Goal: Task Accomplishment & Management: Manage account settings

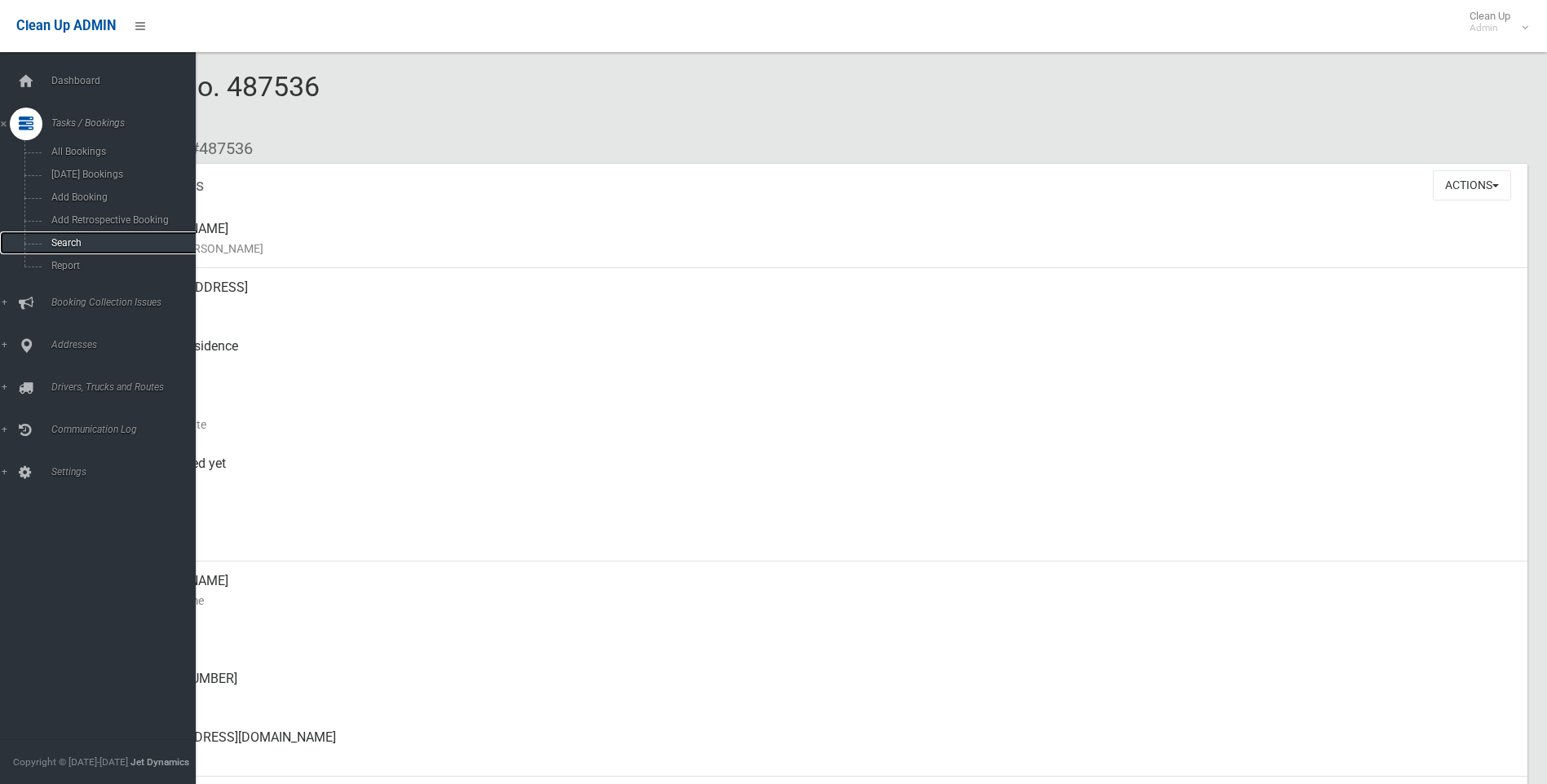
click at [59, 244] on span "Search" at bounding box center [120, 243] width 147 height 11
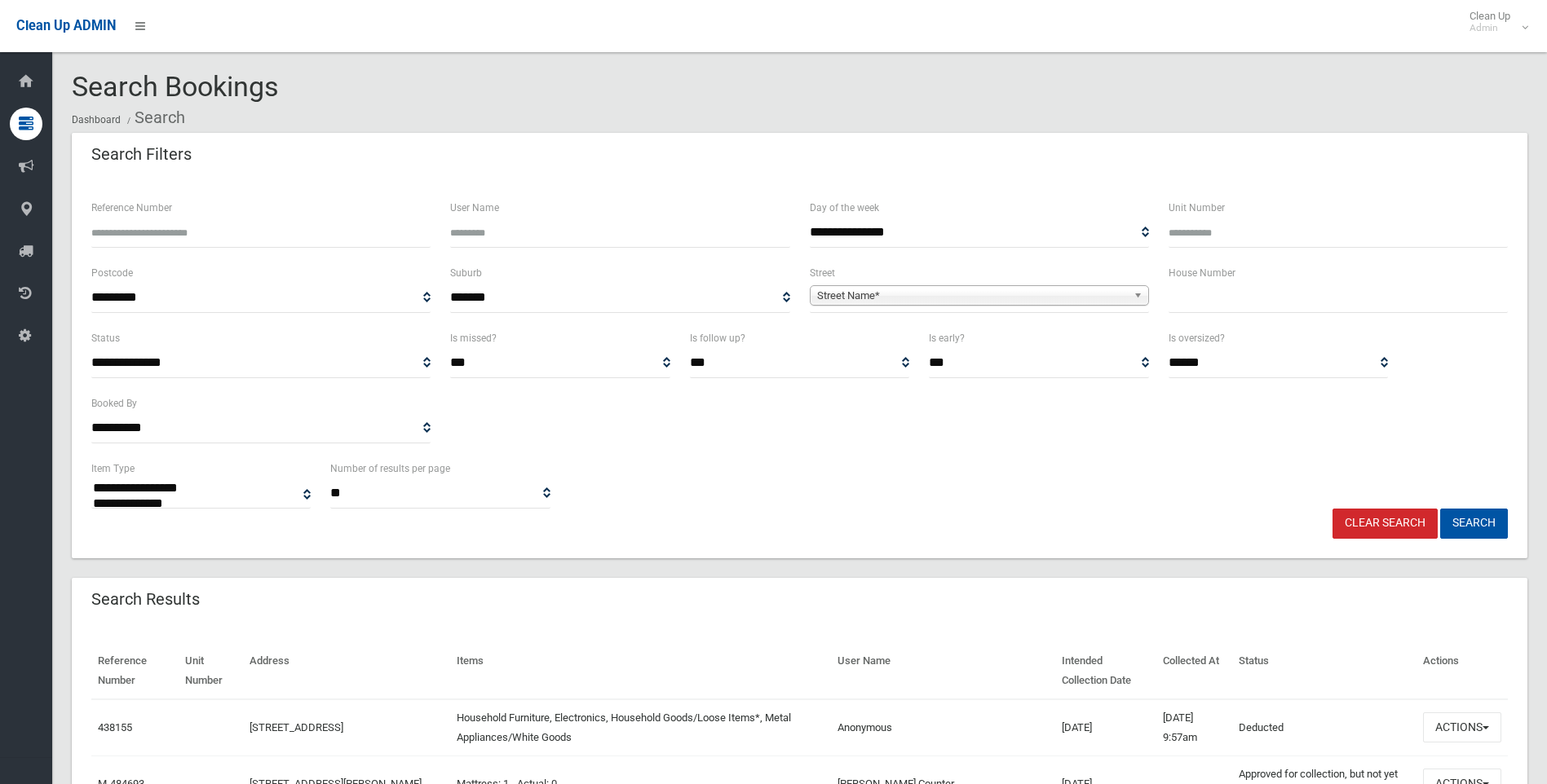
select select
click at [1198, 296] on input "text" at bounding box center [1337, 297] width 339 height 30
type input "***"
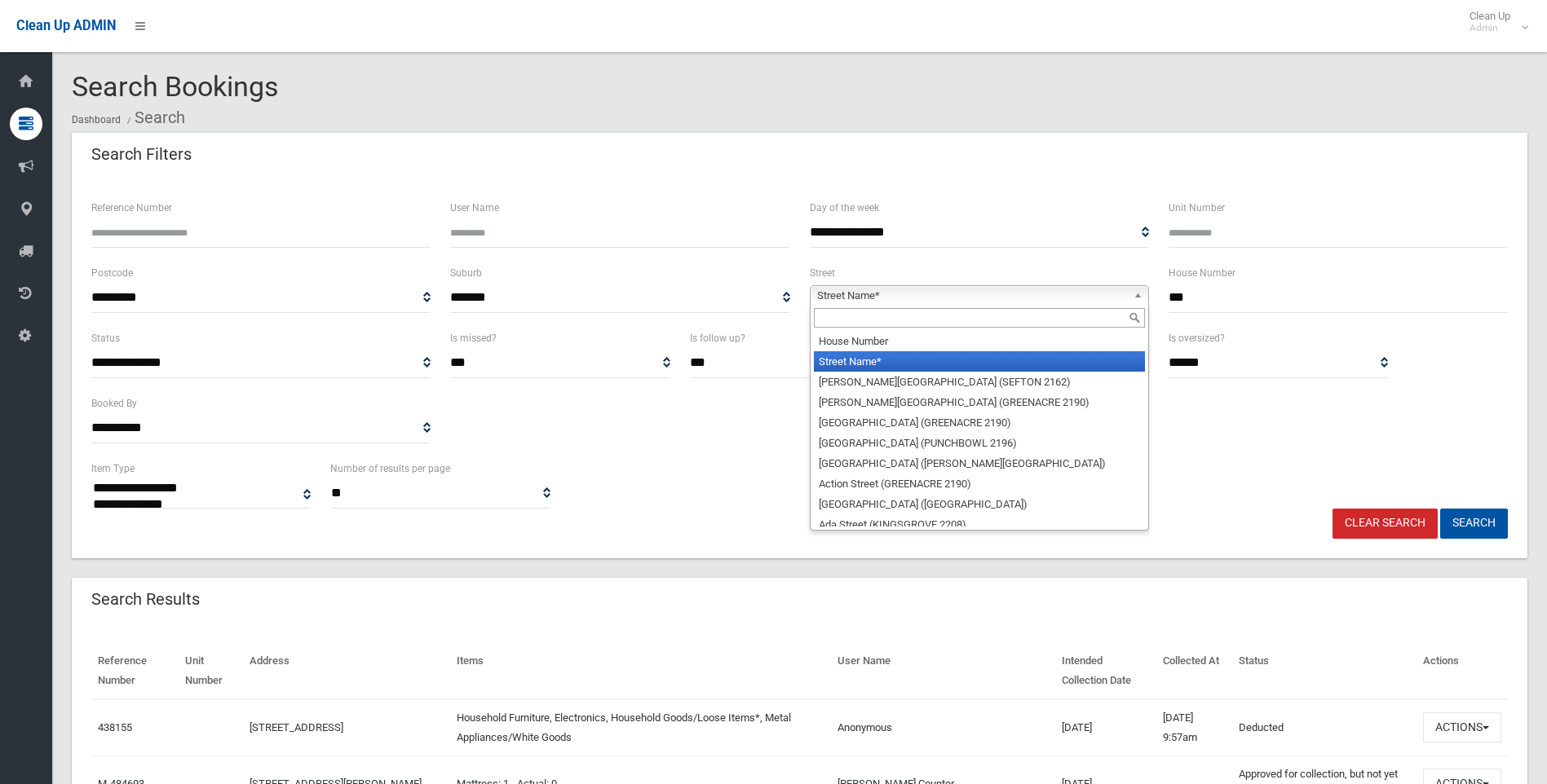
click at [940, 300] on span "Street Name*" at bounding box center [972, 295] width 309 height 20
click at [846, 321] on input "text" at bounding box center [979, 318] width 331 height 20
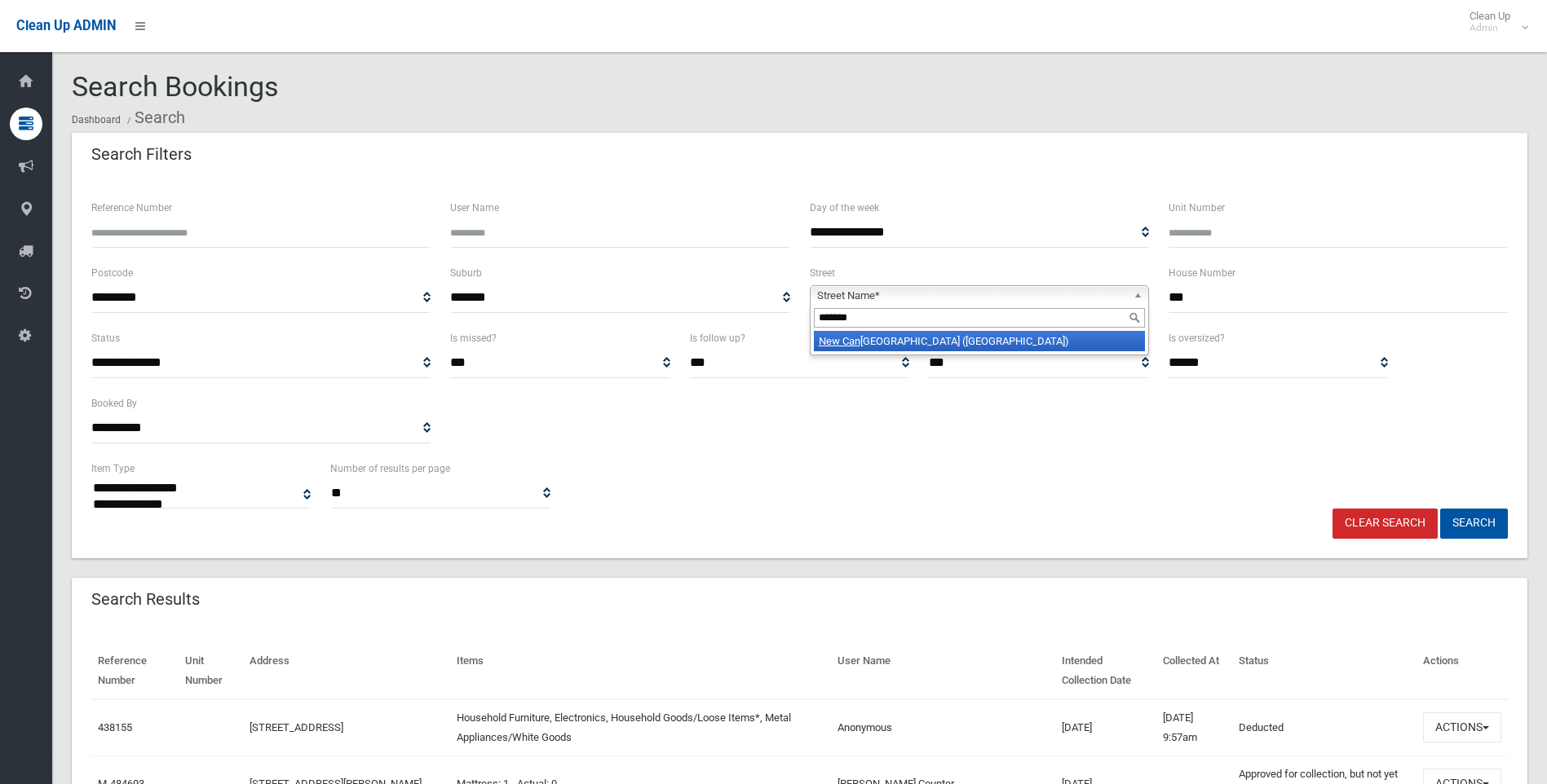
type input "*******"
drag, startPoint x: 912, startPoint y: 336, endPoint x: 1342, endPoint y: 436, distance: 441.5
click at [912, 337] on li "New Can terbury Road (HURLSTONE PARK 2193)" at bounding box center [979, 341] width 331 height 21
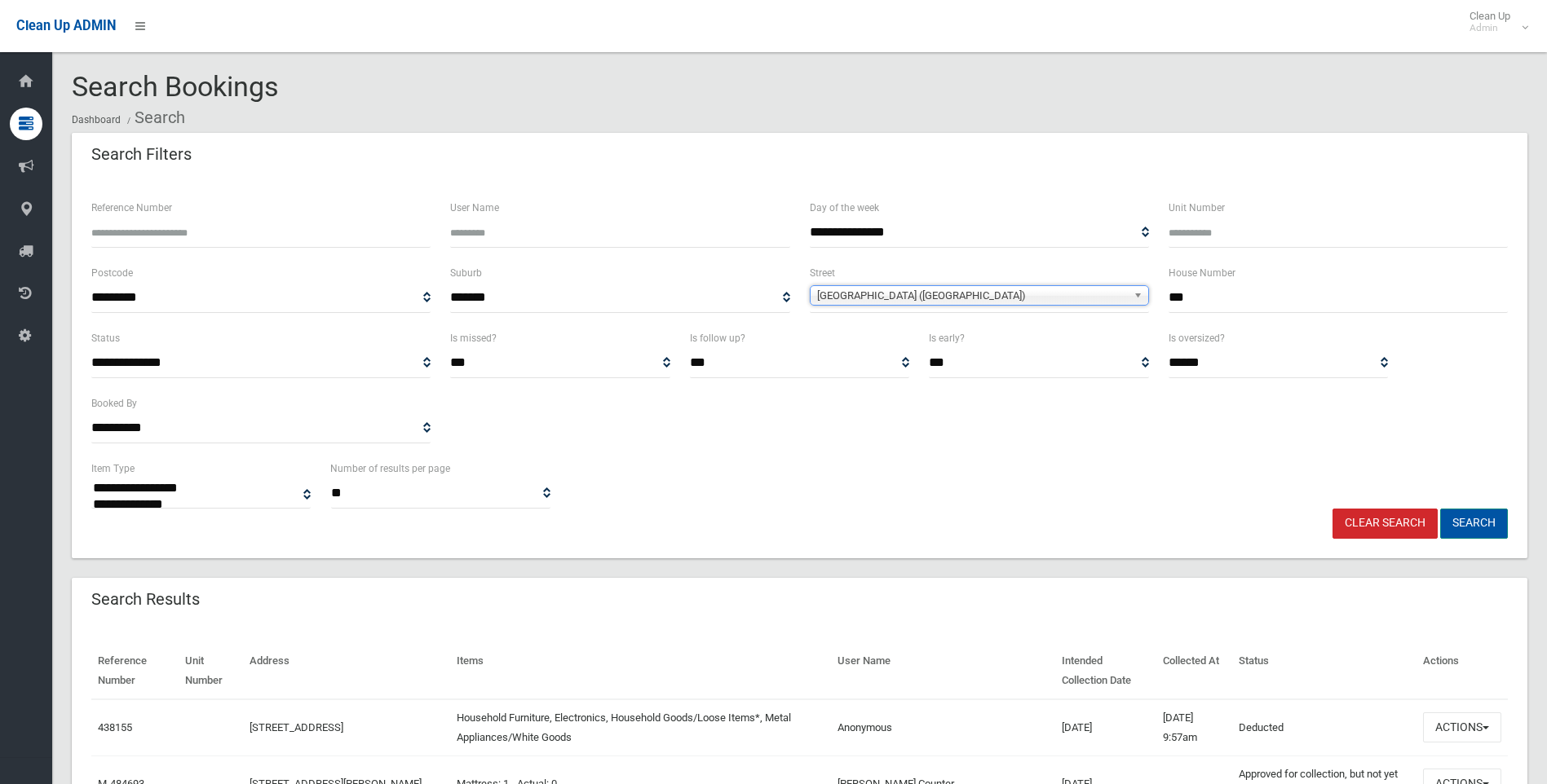
click at [1471, 530] on button "Search" at bounding box center [1473, 523] width 68 height 30
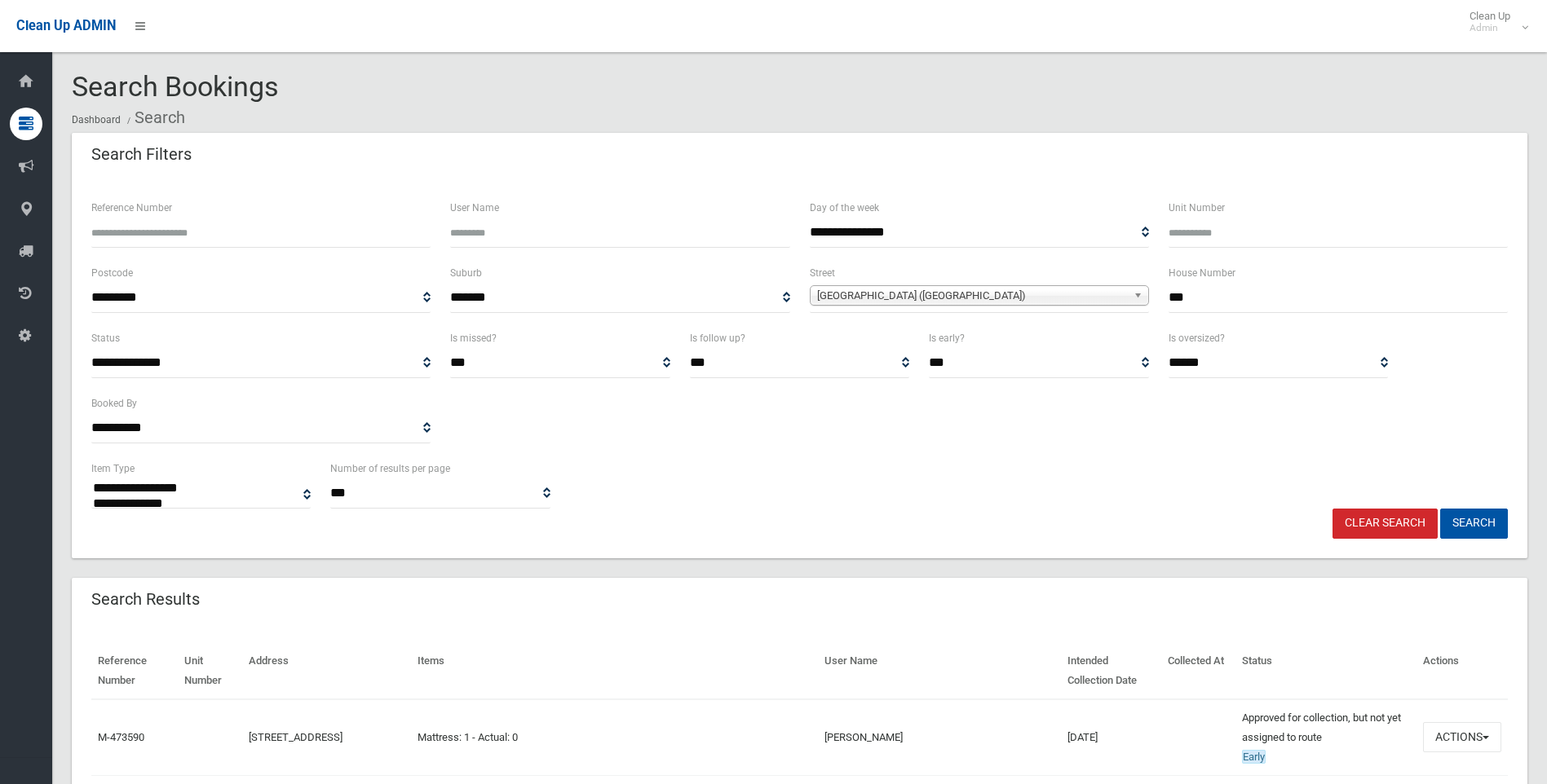
select select
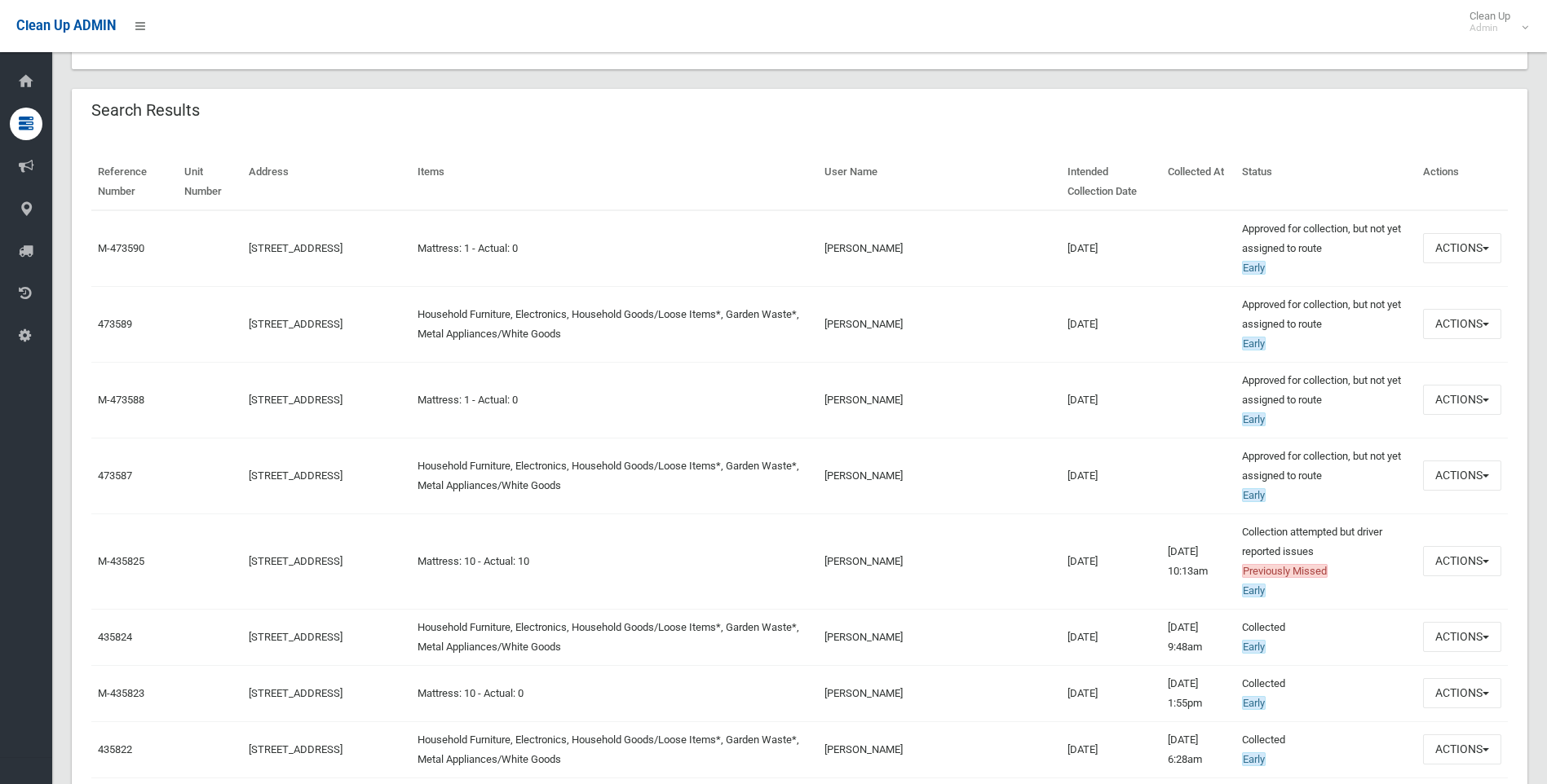
scroll to position [571, 0]
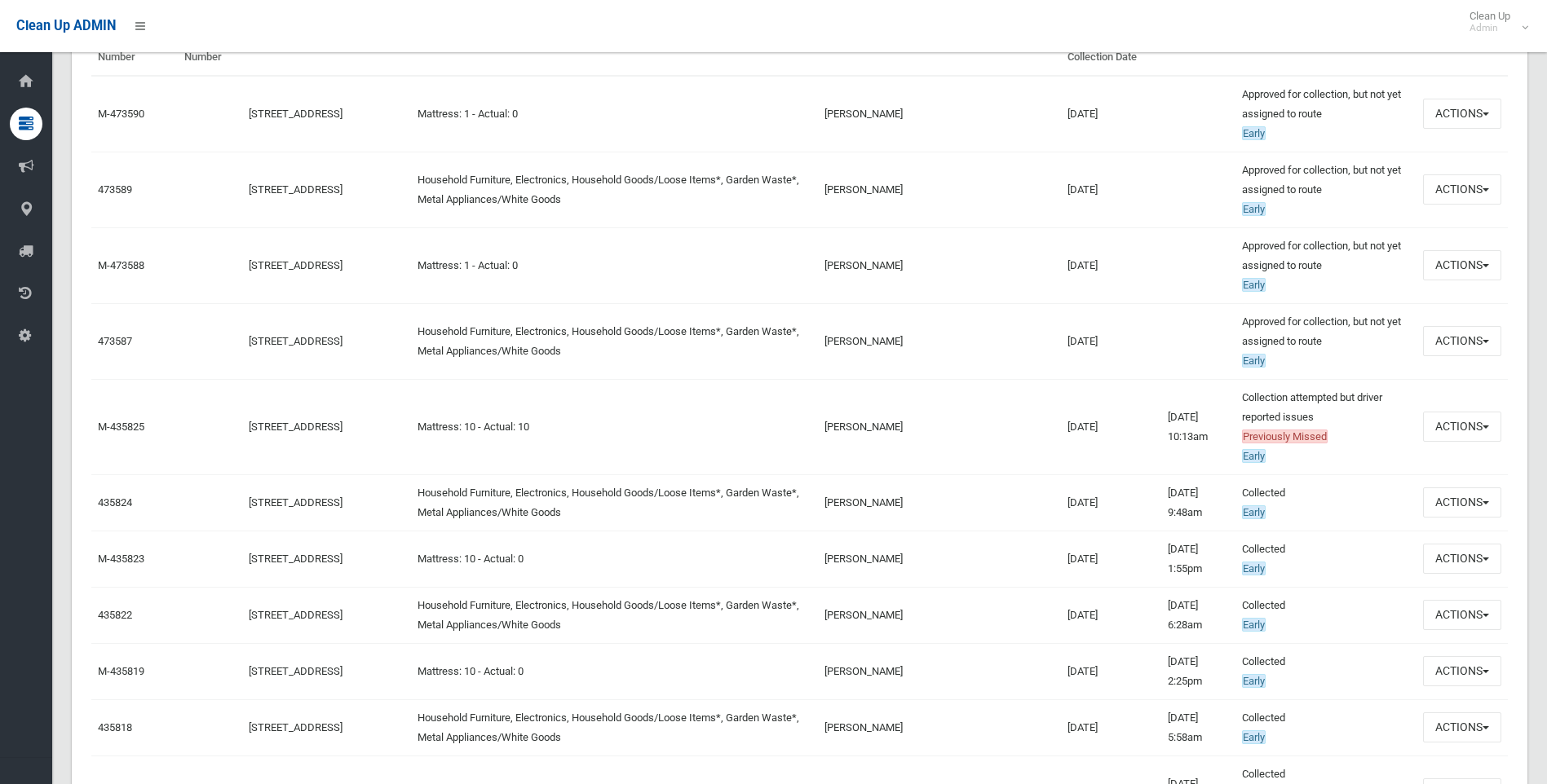
scroll to position [652, 0]
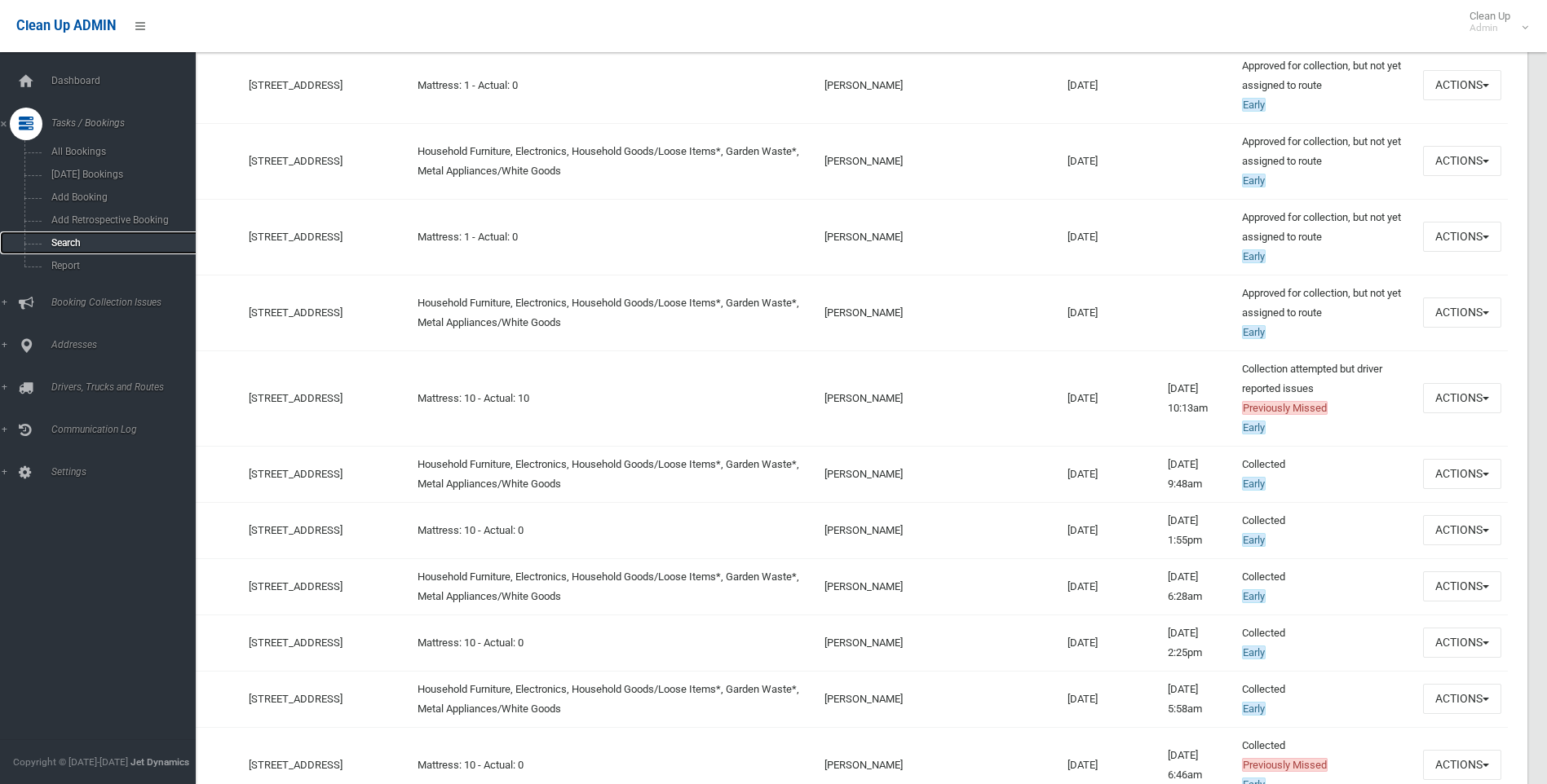
click at [73, 246] on span "Search" at bounding box center [120, 243] width 147 height 11
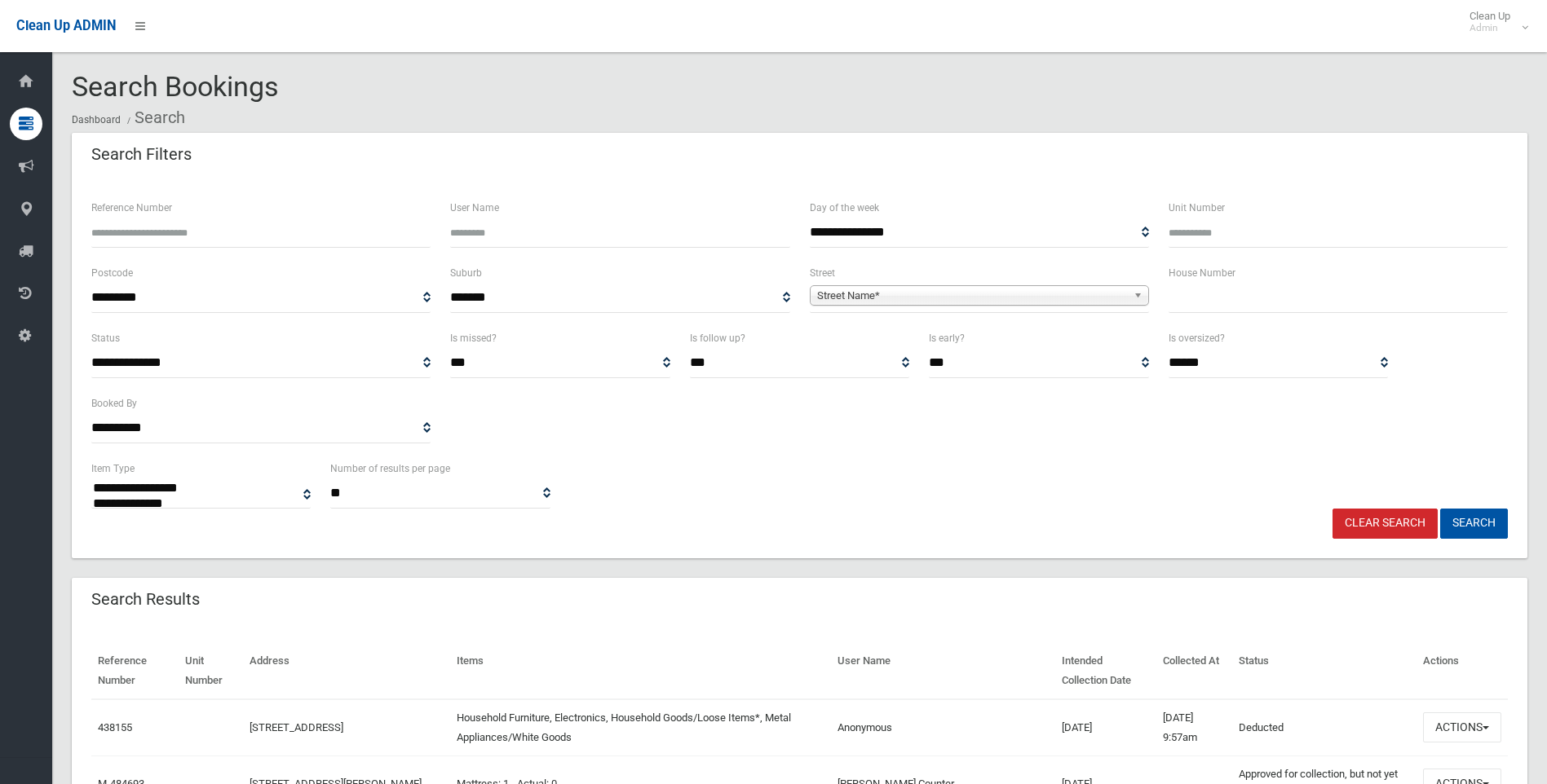
select select
click at [1186, 293] on input "text" at bounding box center [1337, 297] width 339 height 30
type input "*"
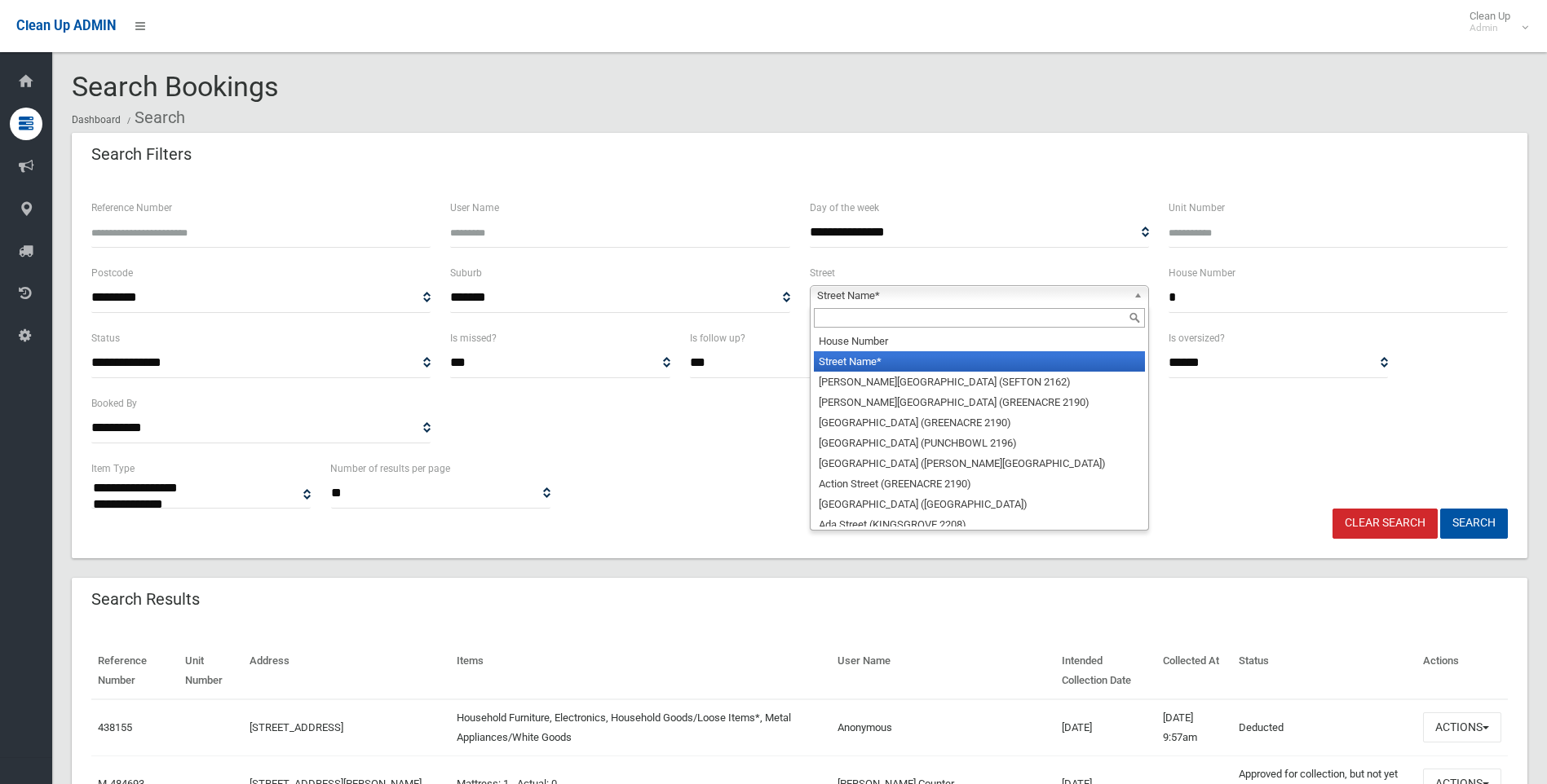
drag, startPoint x: 975, startPoint y: 300, endPoint x: 936, endPoint y: 298, distance: 39.1
click at [972, 300] on span "Street Name*" at bounding box center [972, 295] width 309 height 20
click at [872, 319] on input "text" at bounding box center [979, 318] width 331 height 20
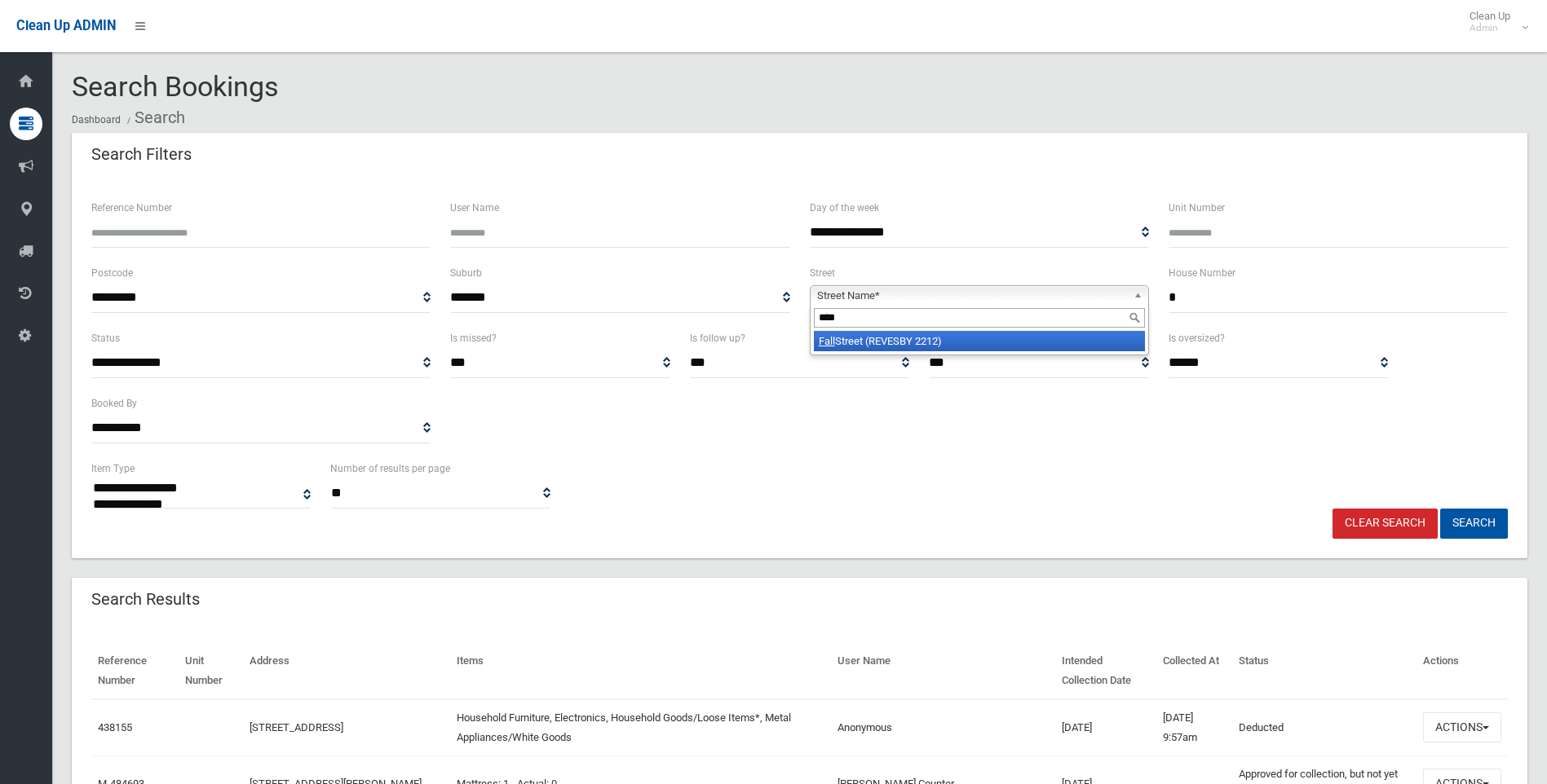
type input "****"
click at [900, 334] on li "Fall Street (REVESBY 2212)" at bounding box center [979, 341] width 331 height 21
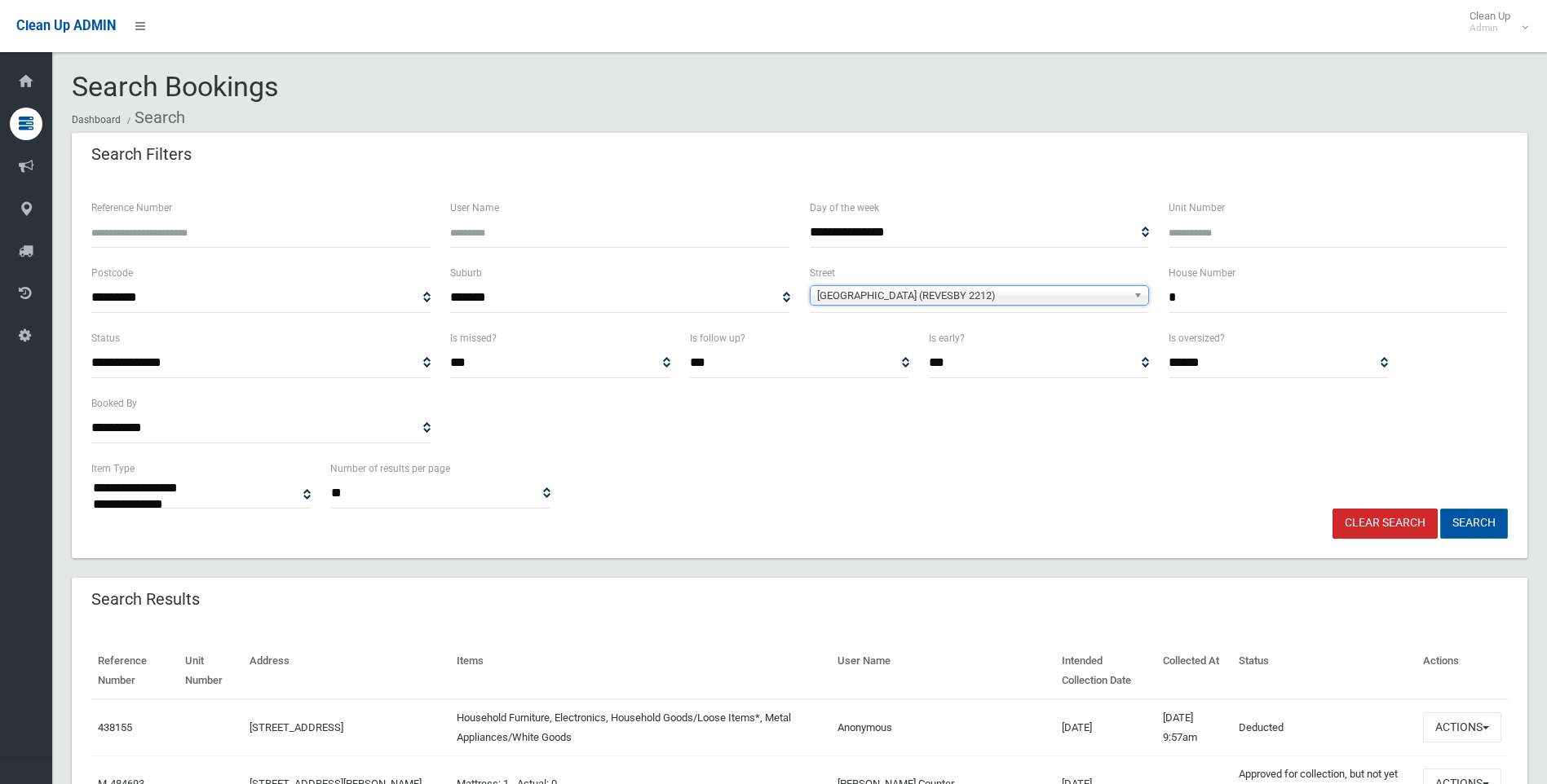
click at [1477, 526] on button "Search" at bounding box center [1473, 523] width 68 height 30
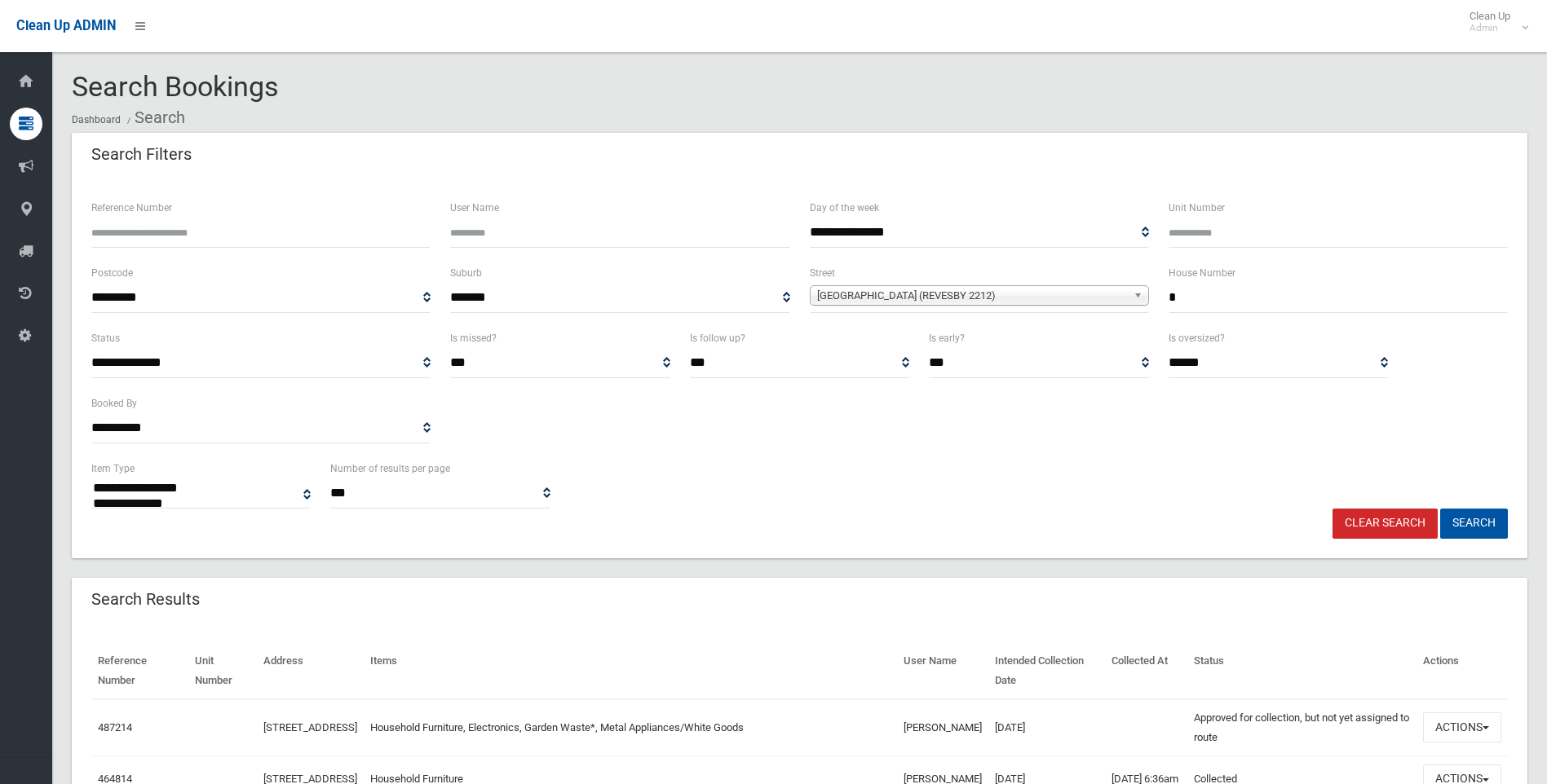
select select
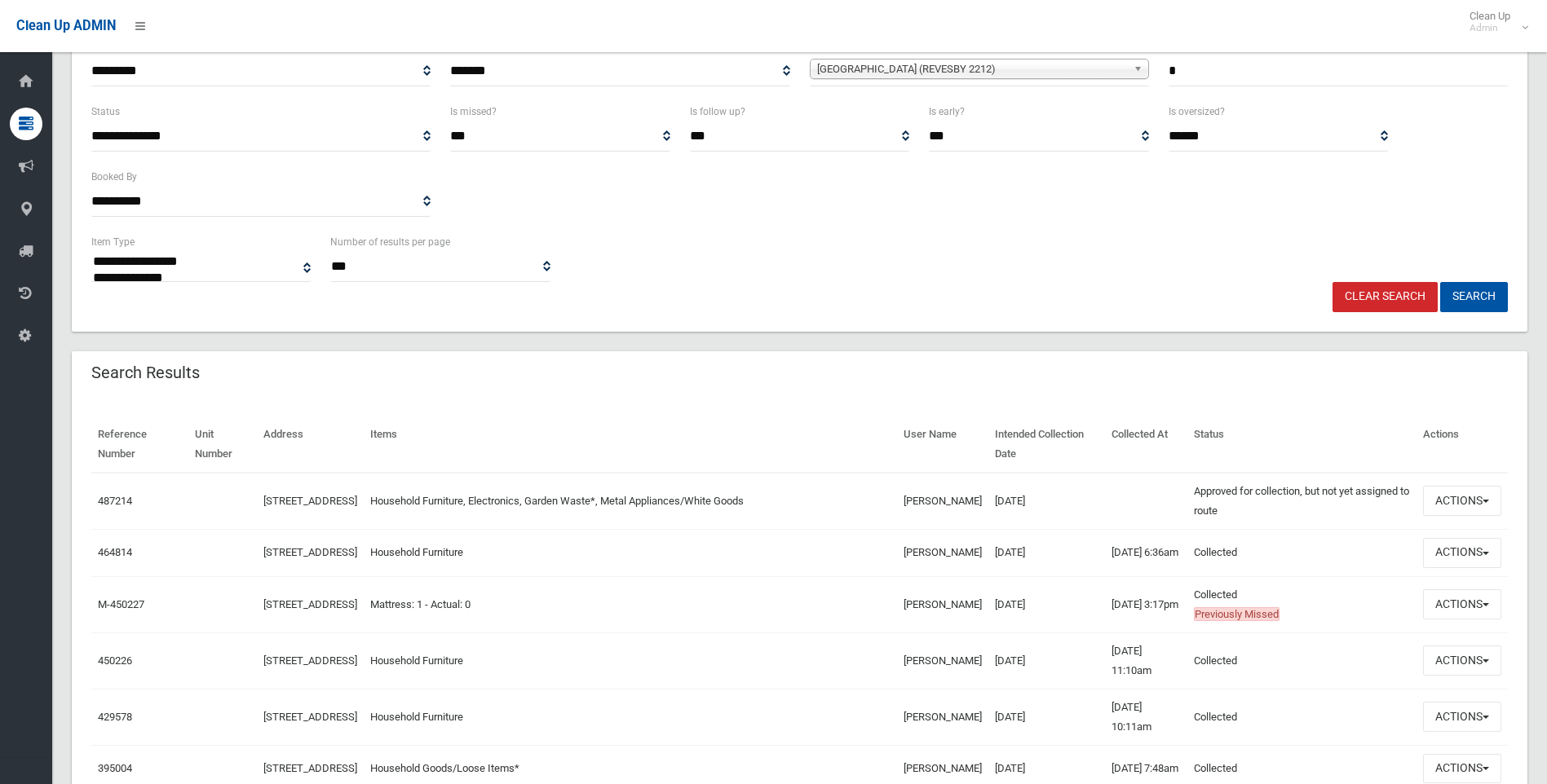
scroll to position [244, 0]
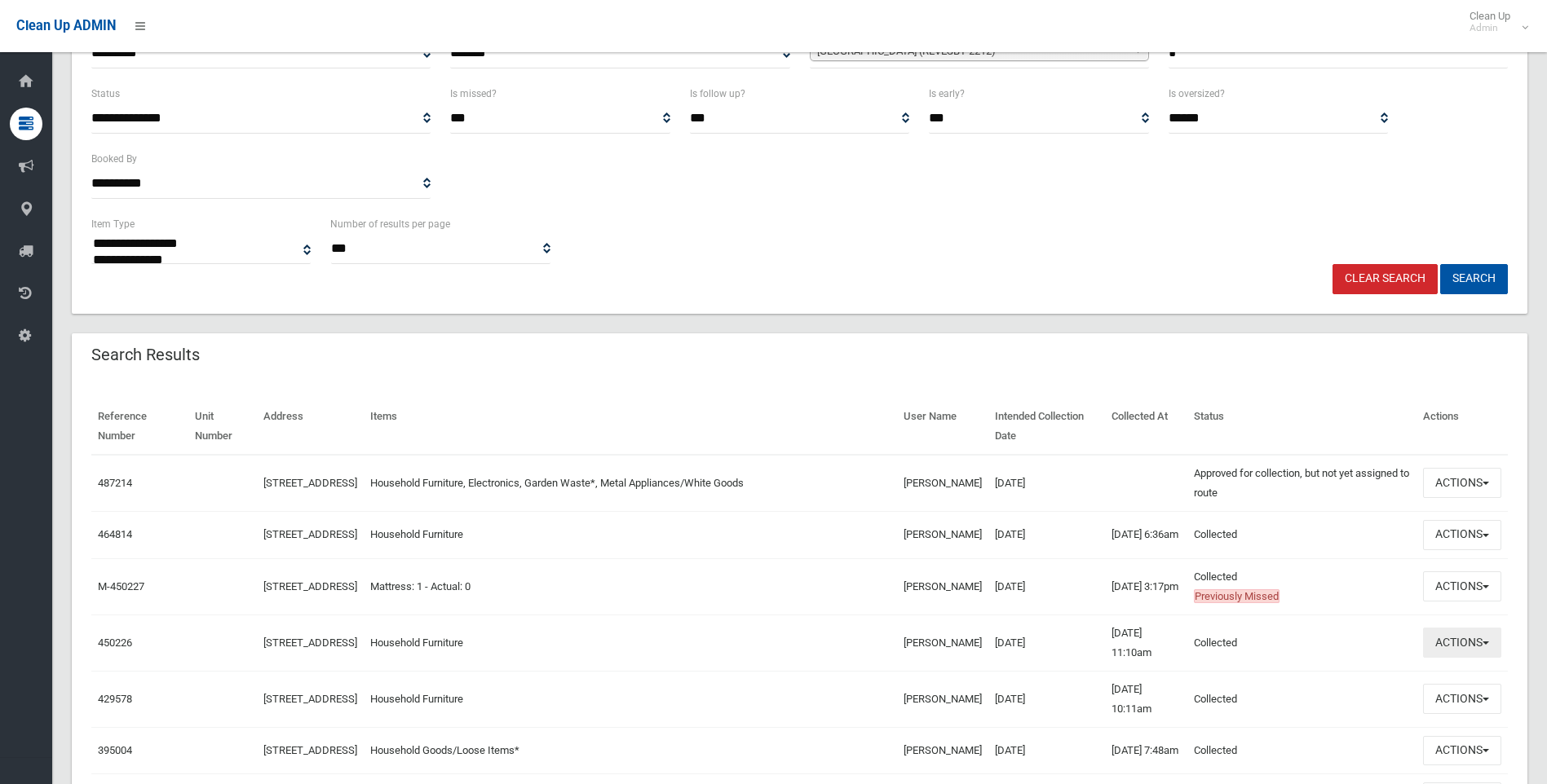
click at [1447, 658] on button "Actions" at bounding box center [1462, 642] width 78 height 30
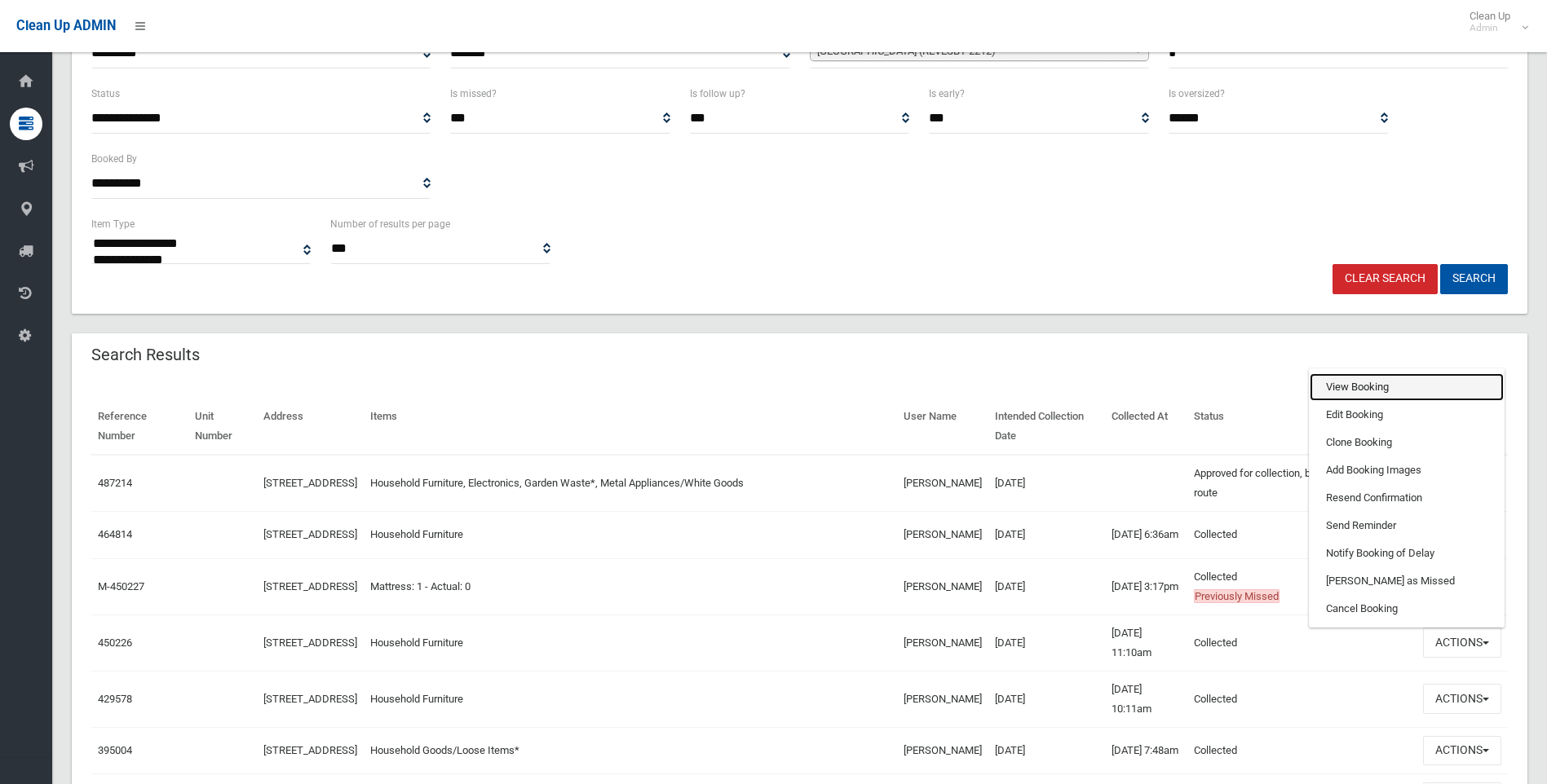
click at [1353, 395] on link "View Booking" at bounding box center [1407, 387] width 194 height 28
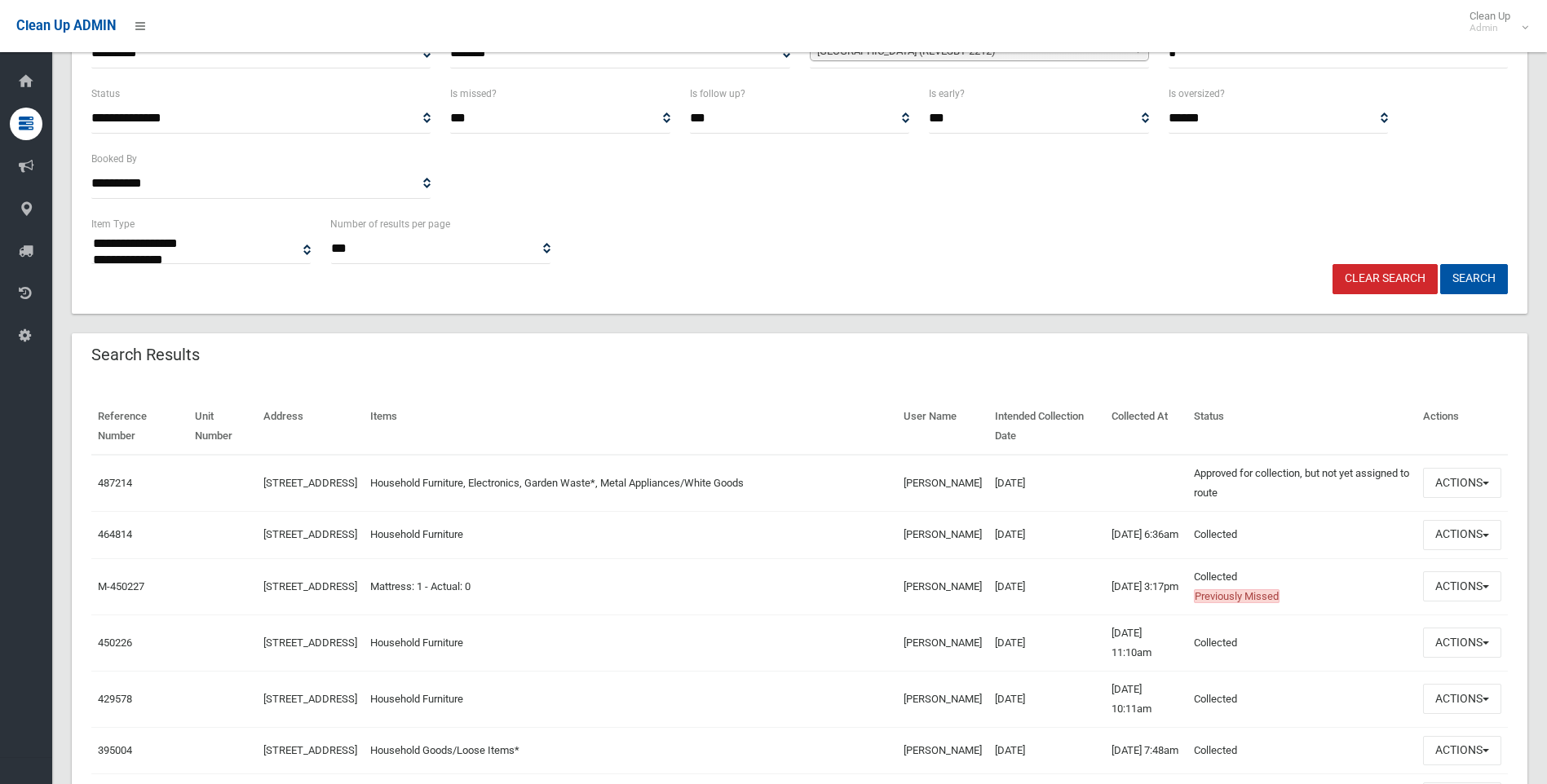
click at [1024, 347] on div "Search Results" at bounding box center [799, 356] width 1455 height 46
click at [1492, 601] on button "Actions" at bounding box center [1462, 586] width 78 height 30
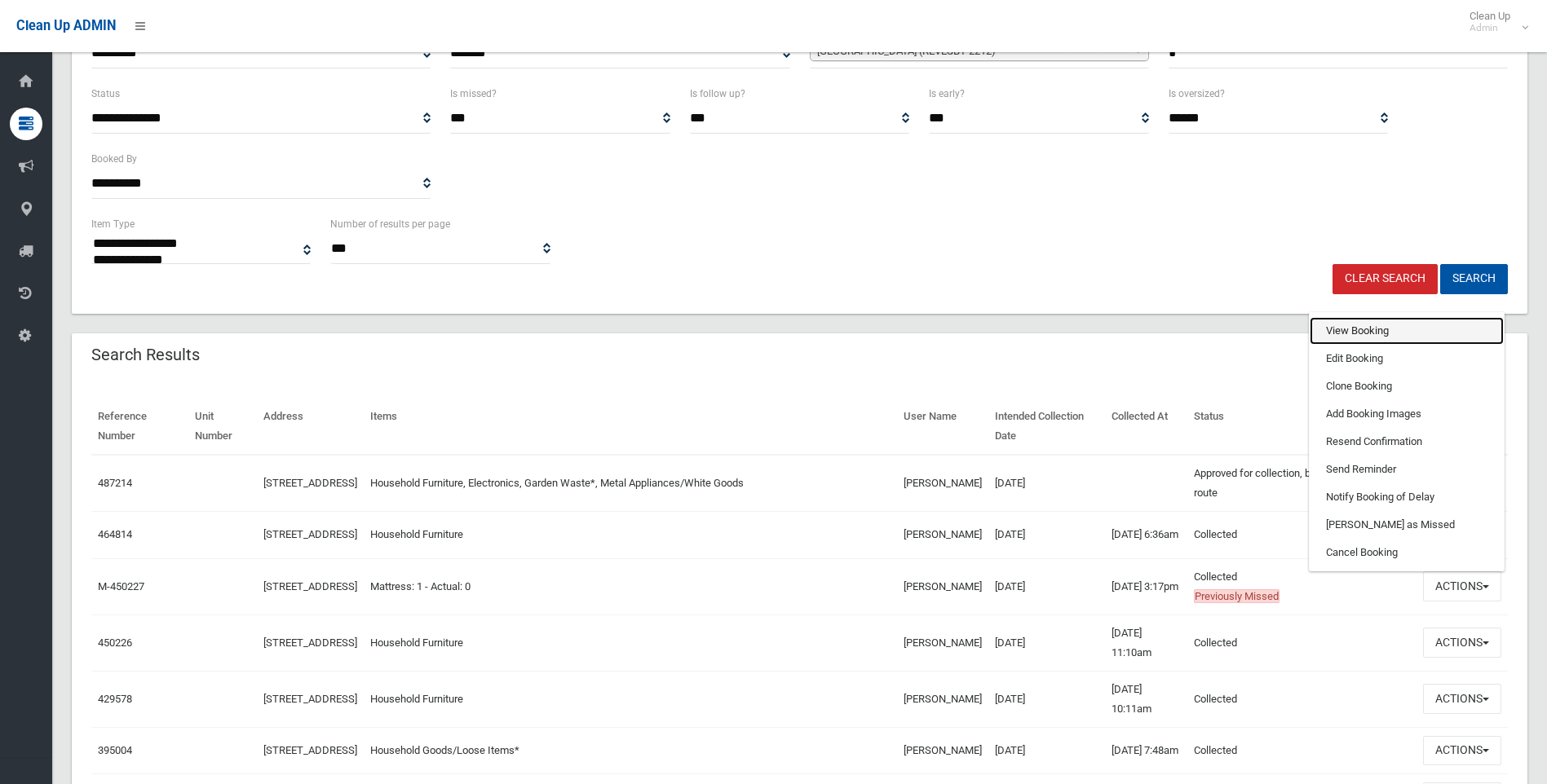
click at [1381, 338] on link "View Booking" at bounding box center [1407, 331] width 194 height 28
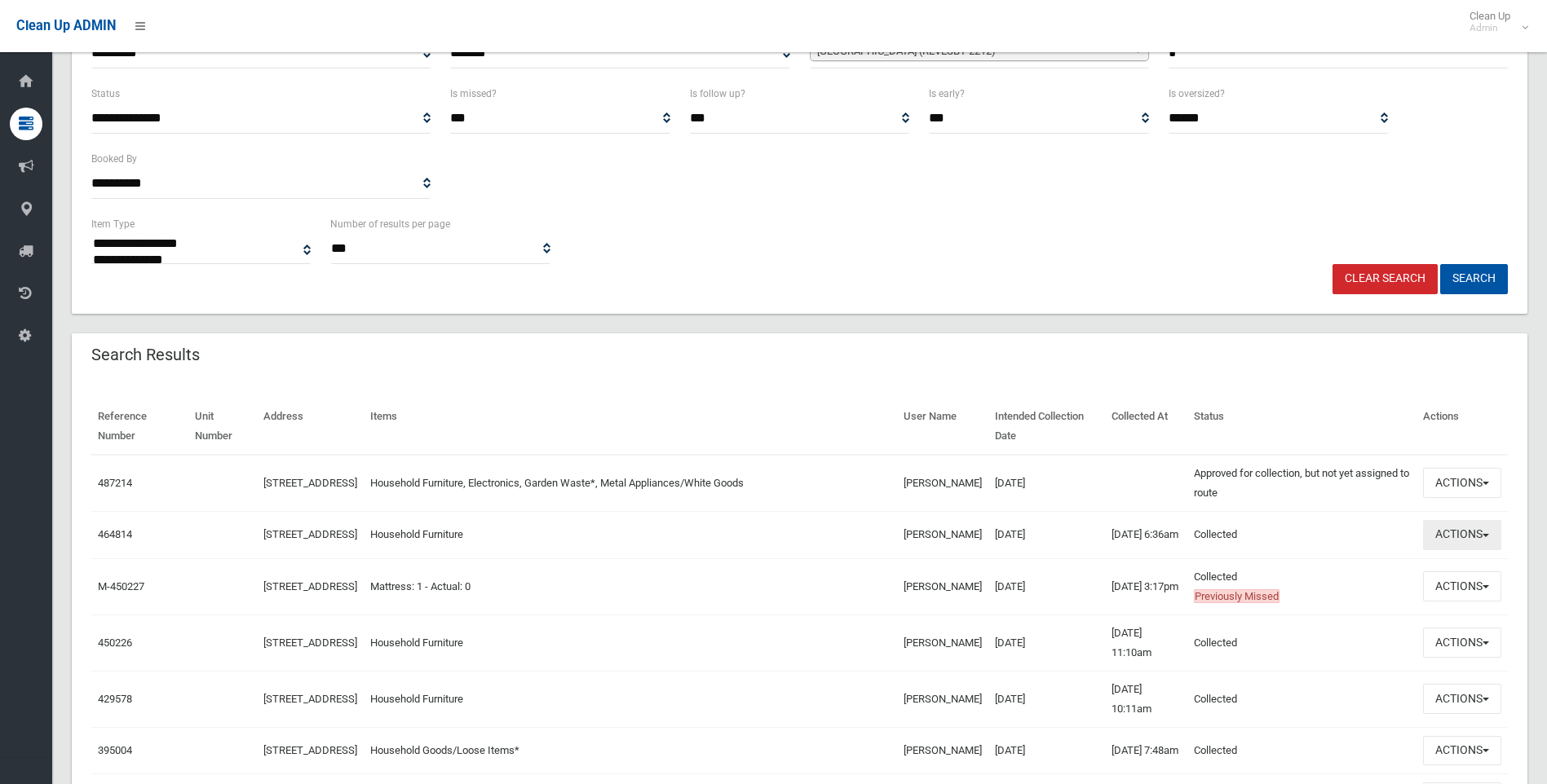
click at [1456, 538] on button "Actions" at bounding box center [1462, 535] width 78 height 30
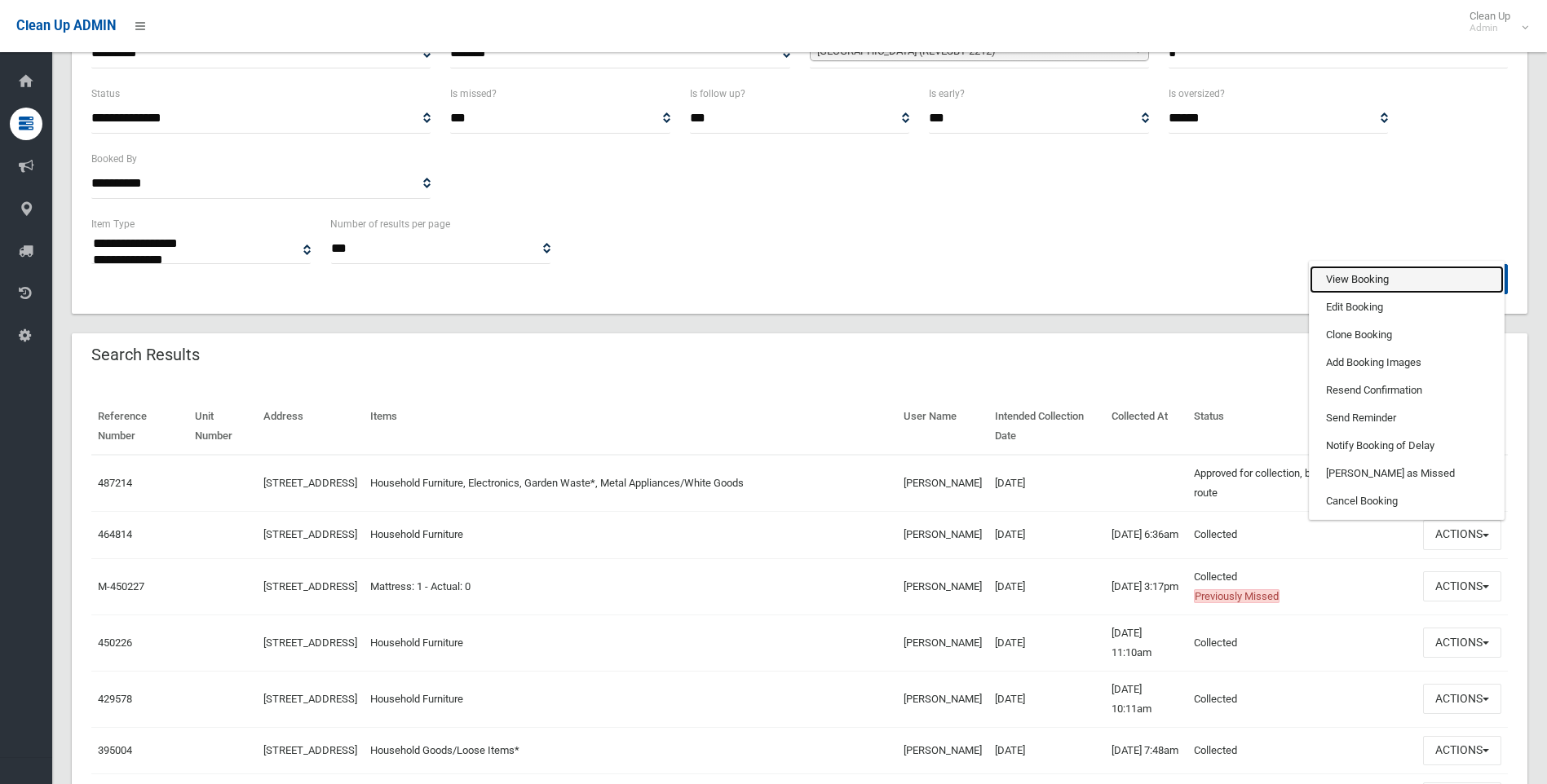
click at [1367, 285] on link "View Booking" at bounding box center [1407, 280] width 194 height 28
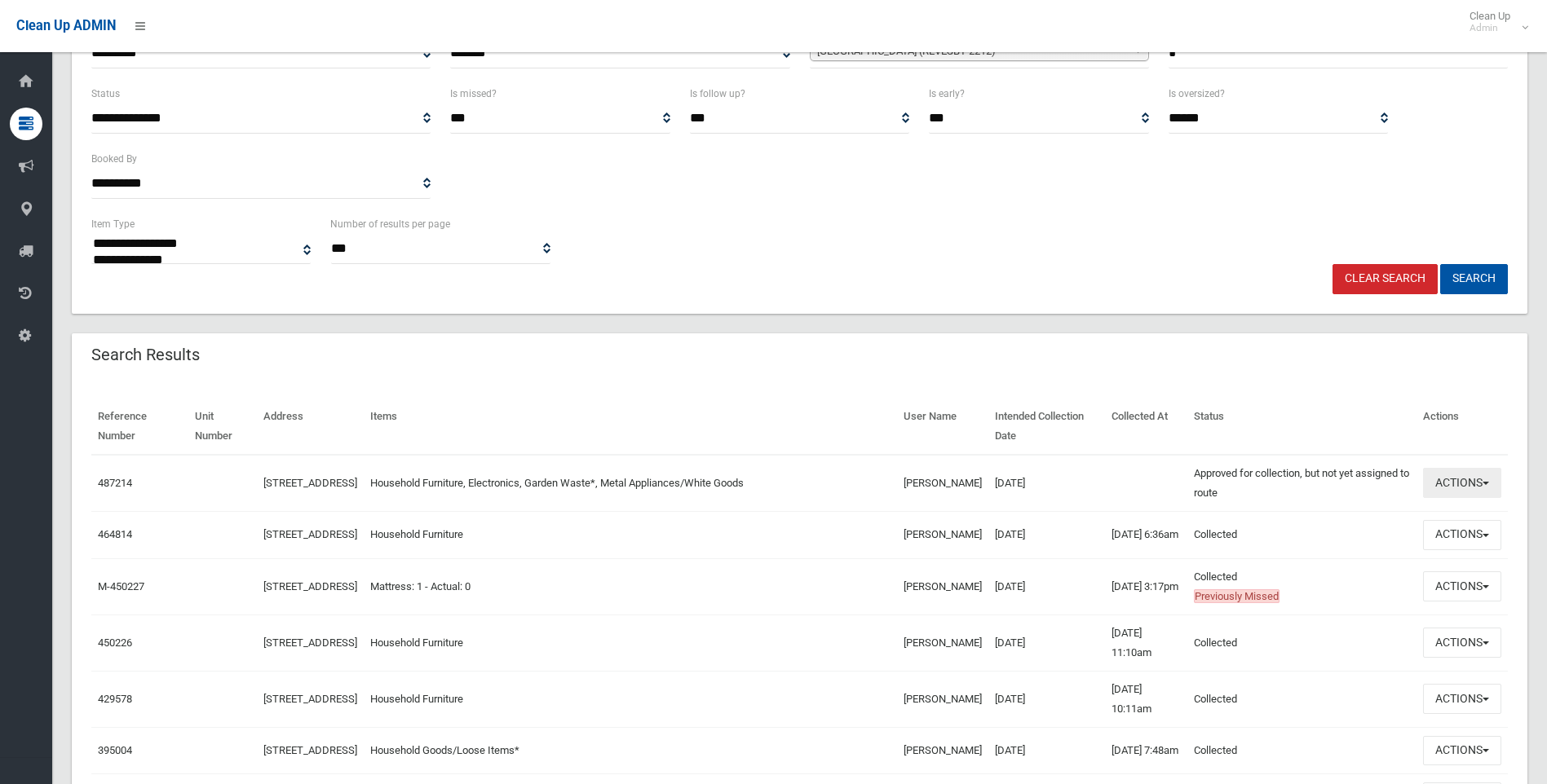
click at [1482, 487] on button "Actions" at bounding box center [1462, 483] width 78 height 30
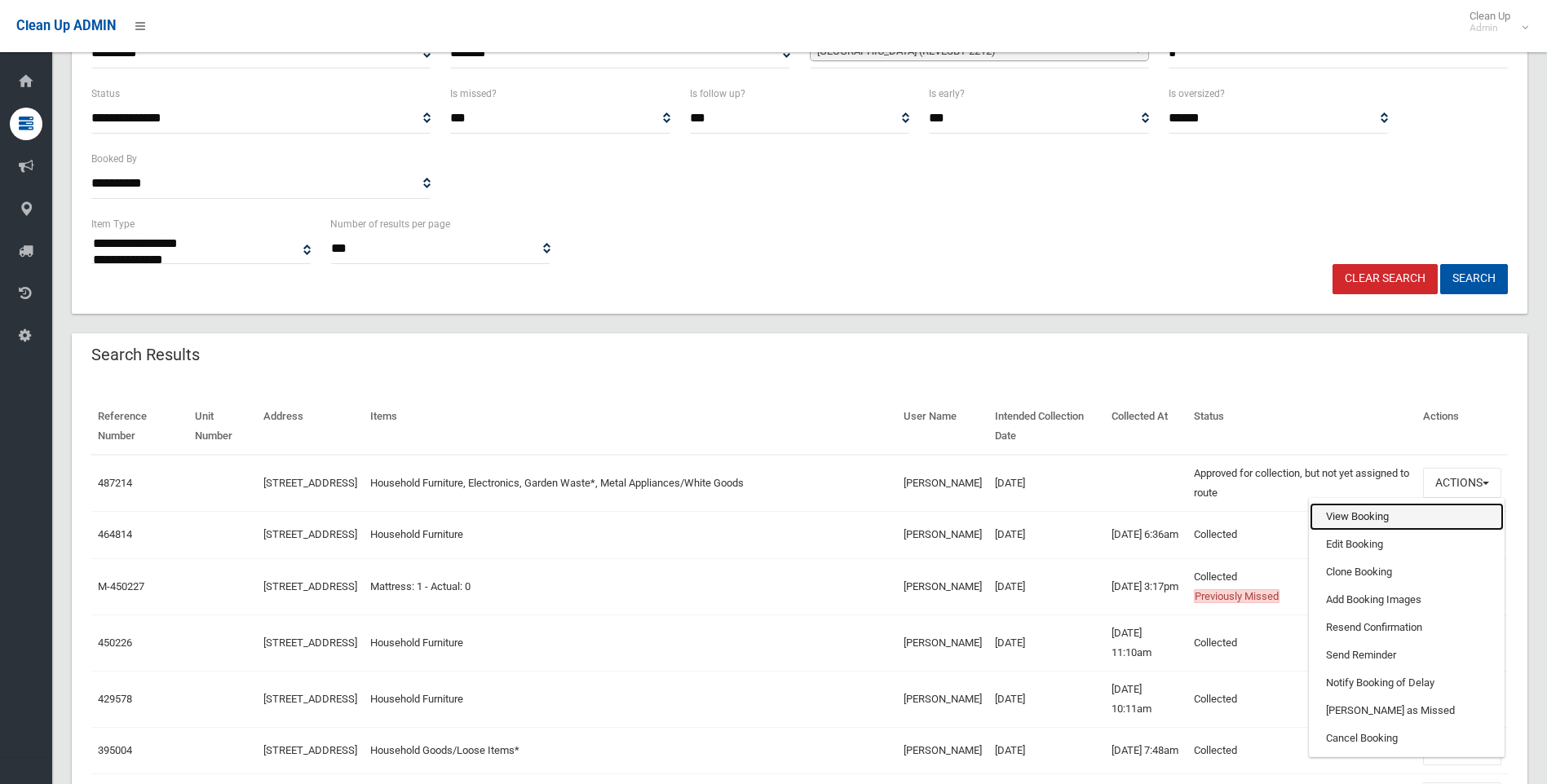
click at [1329, 521] on link "View Booking" at bounding box center [1407, 516] width 194 height 28
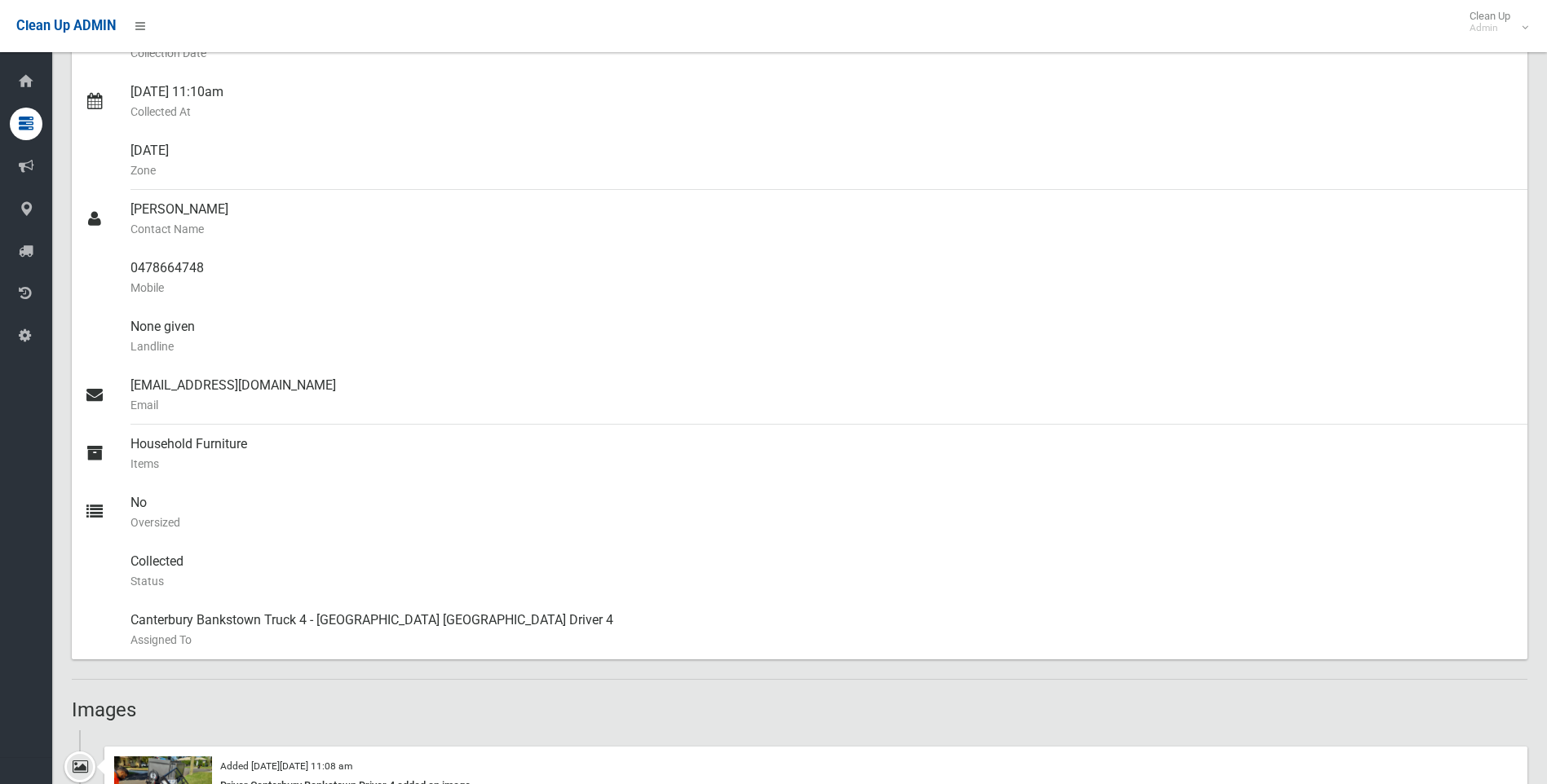
scroll to position [326, 0]
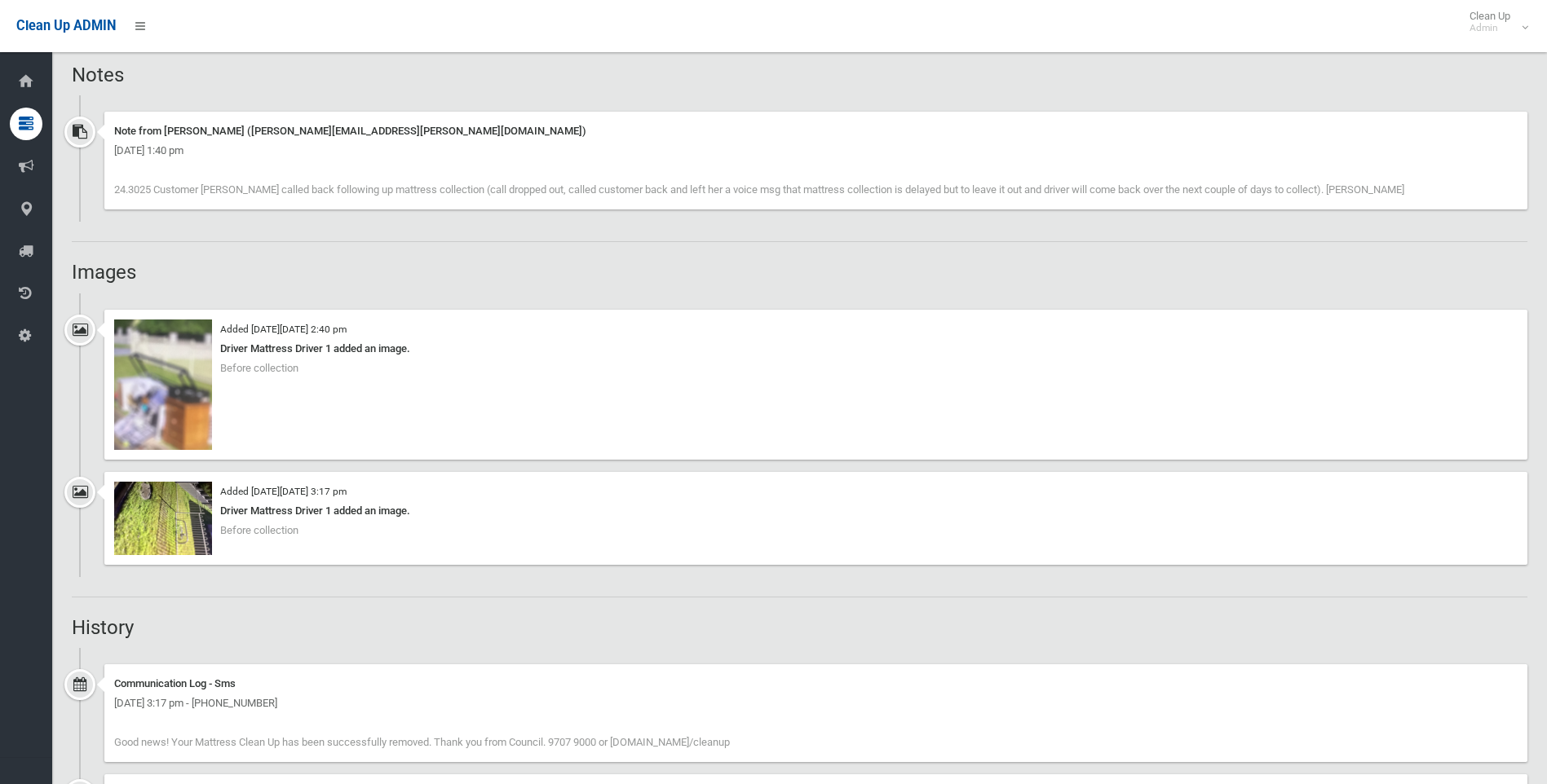
scroll to position [1141, 0]
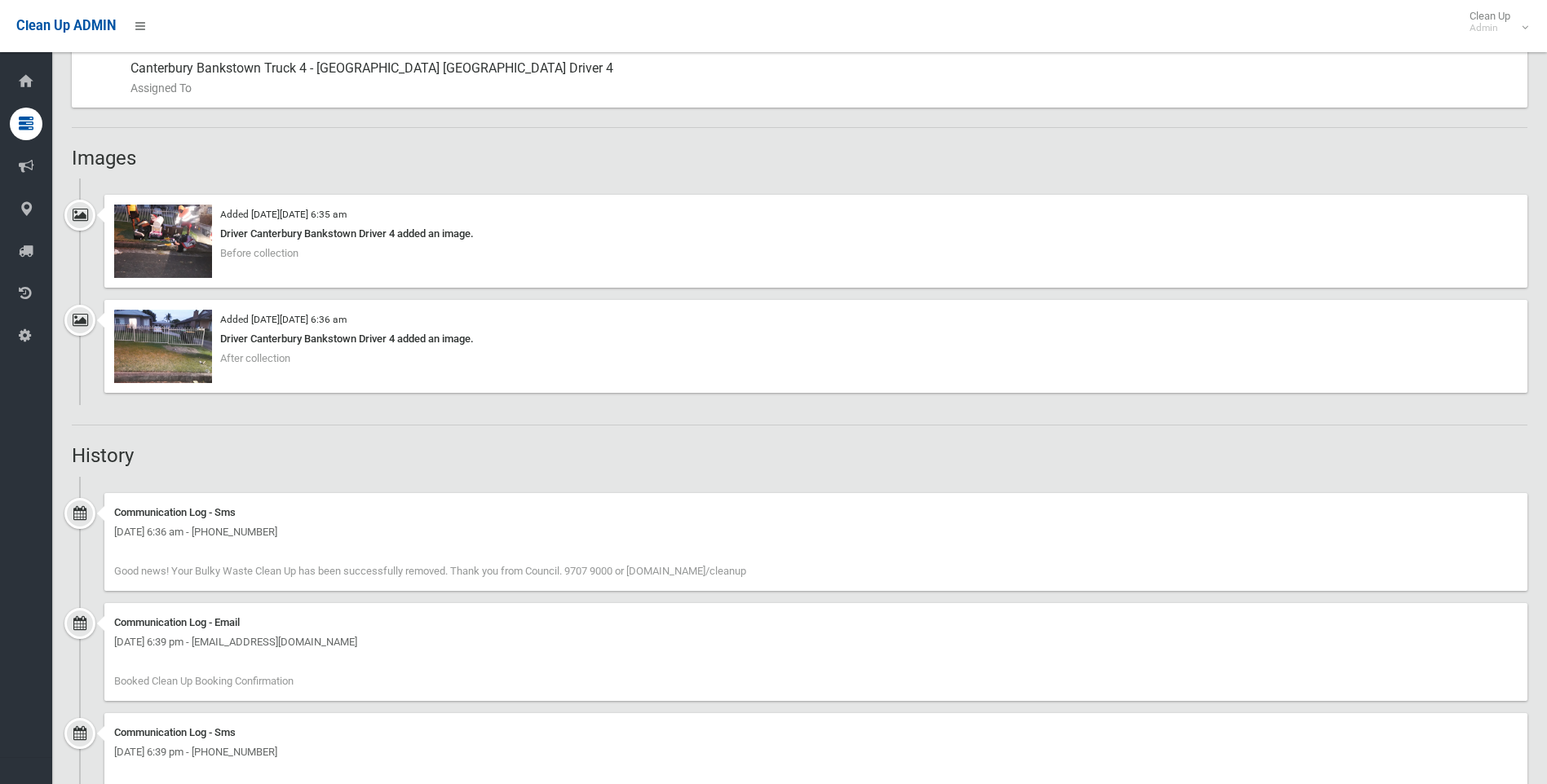
scroll to position [972, 0]
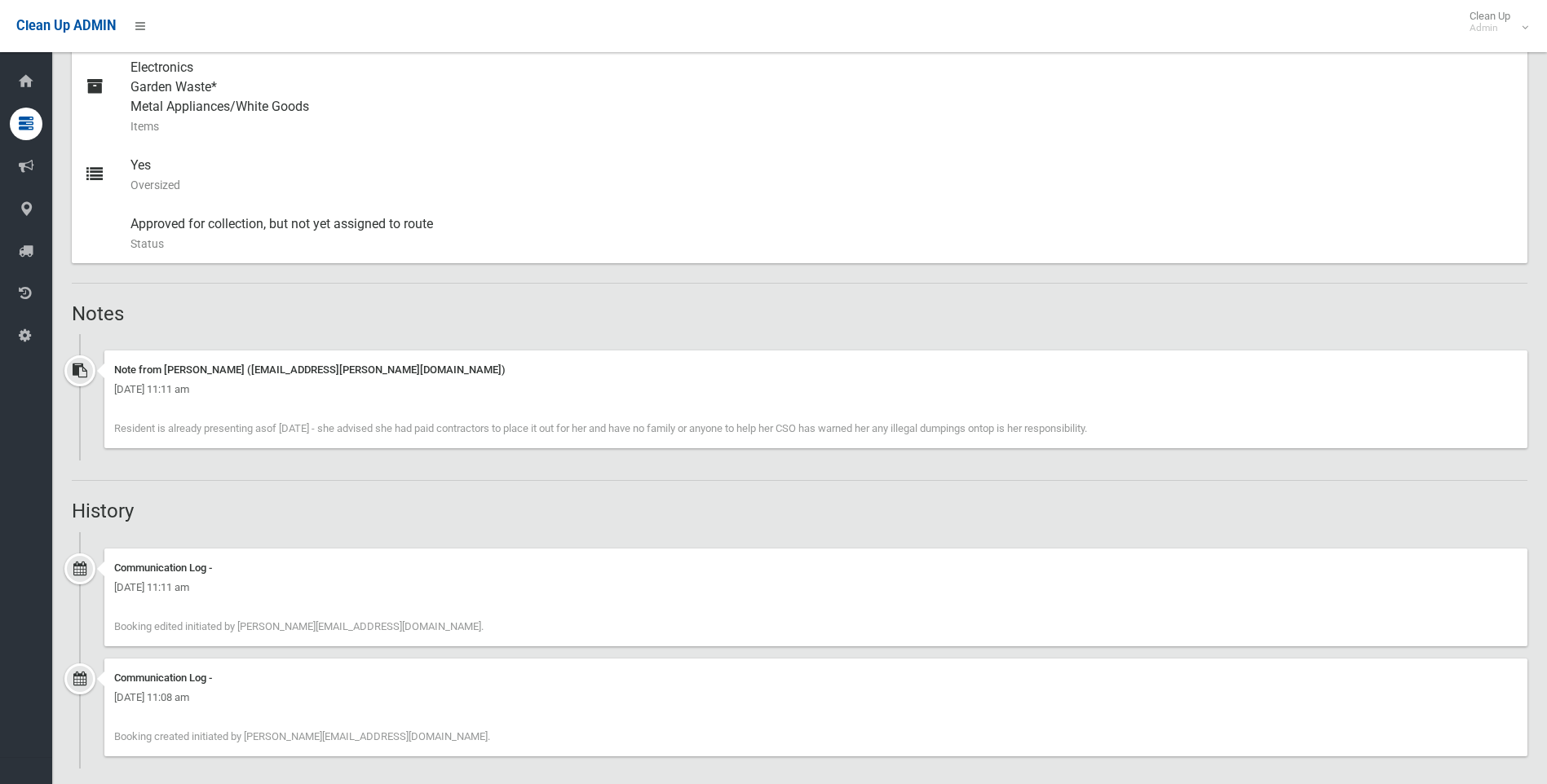
scroll to position [781, 0]
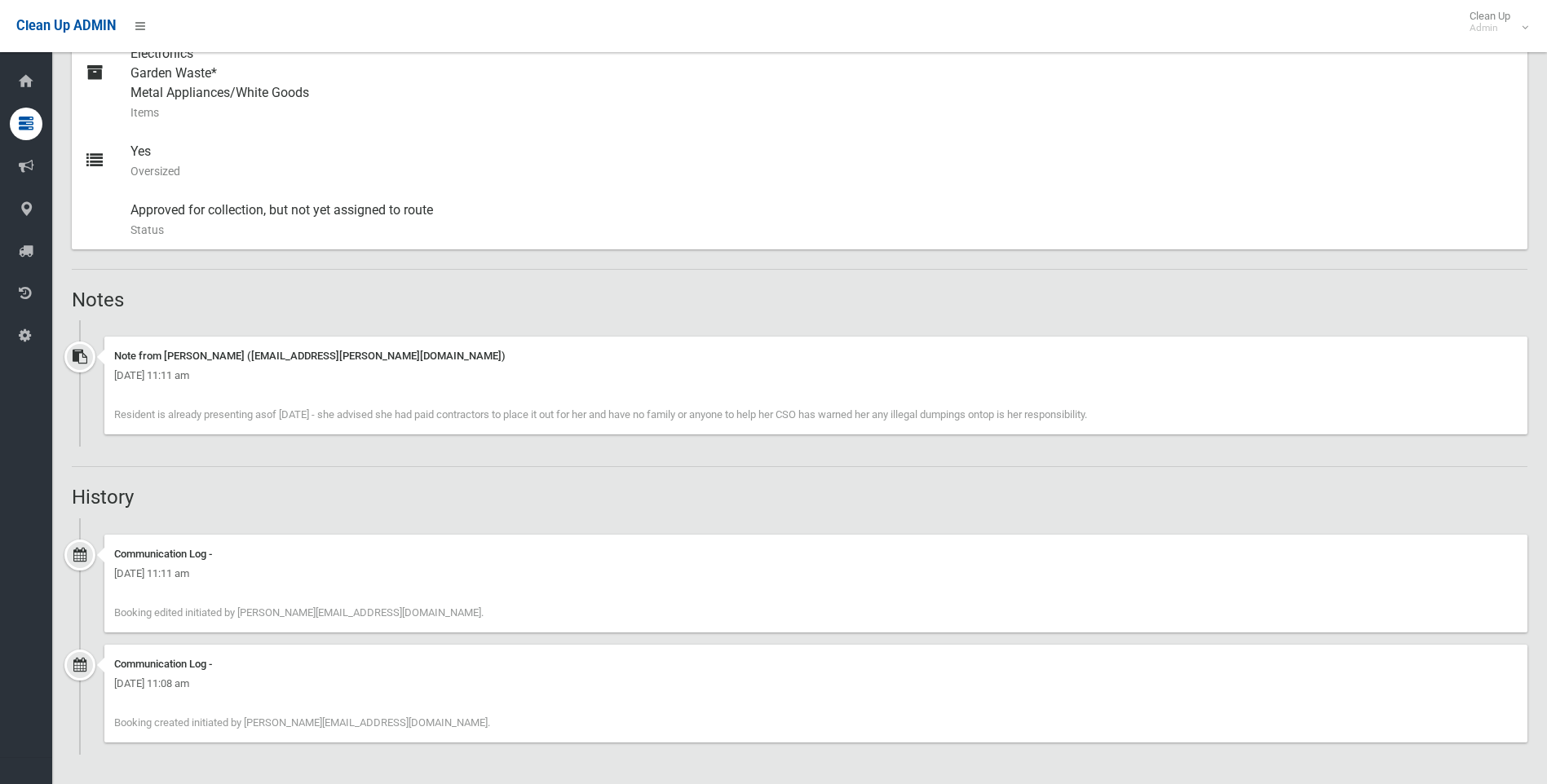
click at [809, 472] on div "Booking Details Actions View Booking Edit Booking Clone Booking Add Booking Ima…" at bounding box center [799, 68] width 1455 height 1372
click at [402, 450] on div "Booking Details Actions View Booking Edit Booking Clone Booking Add Booking Ima…" at bounding box center [799, 68] width 1455 height 1372
click at [777, 465] on div "Booking Details Actions View Booking Edit Booking Clone Booking Add Booking Ima…" at bounding box center [799, 68] width 1455 height 1372
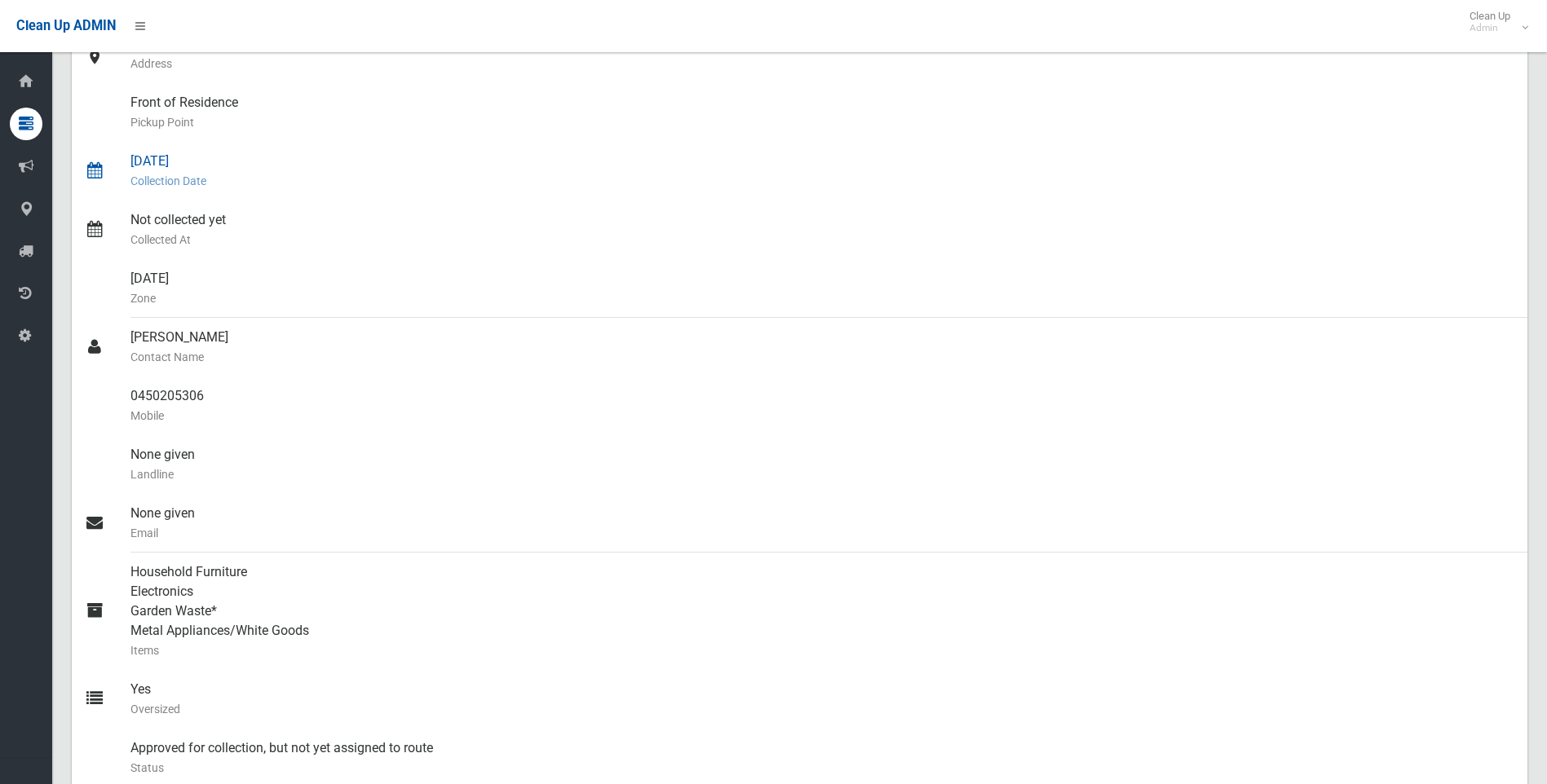
scroll to position [0, 0]
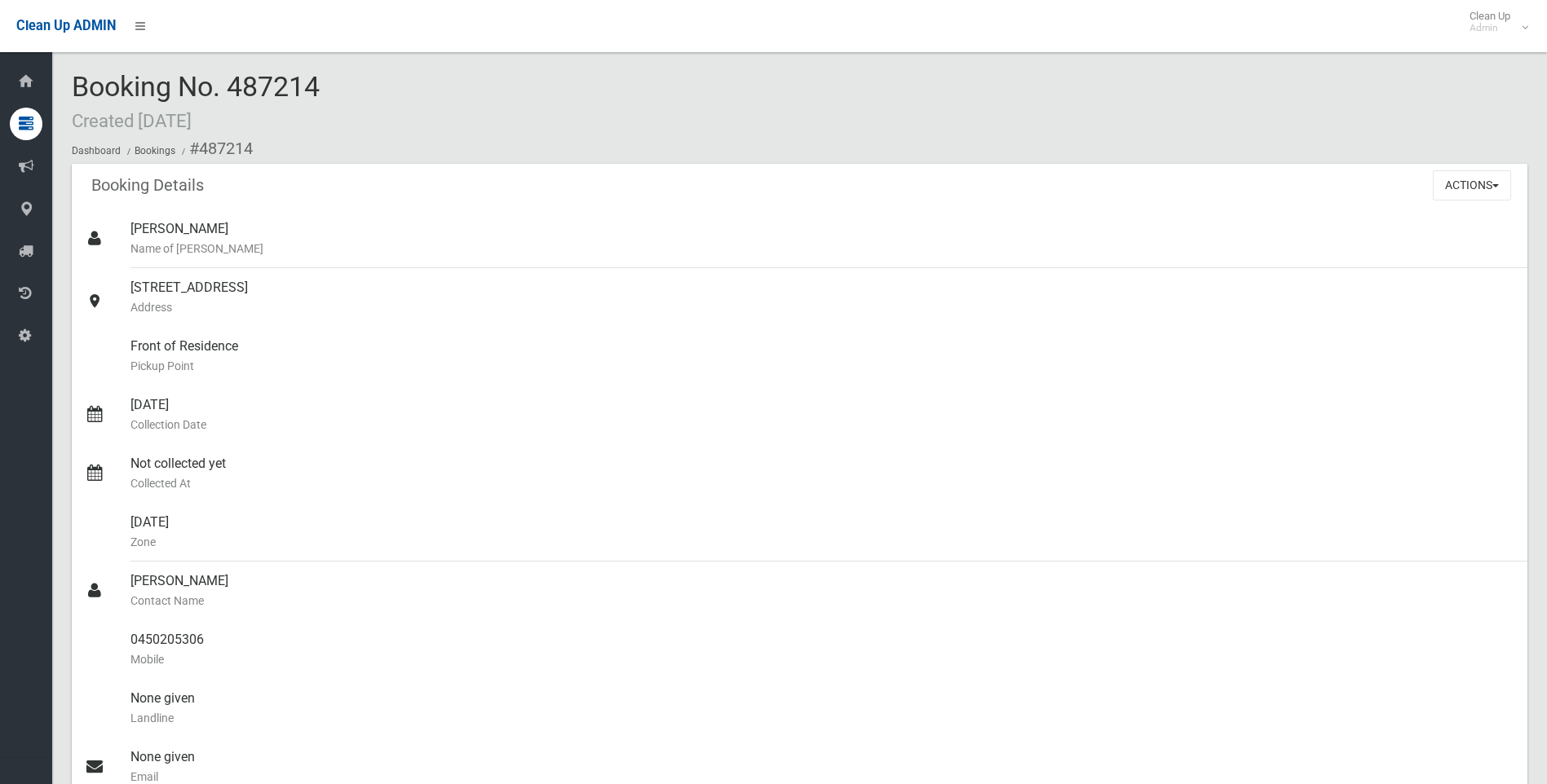
drag, startPoint x: 350, startPoint y: 96, endPoint x: 77, endPoint y: 88, distance: 273.1
click at [77, 88] on div "Booking No. 487214 Created 22/09/2025 Dashboard Bookings #487214" at bounding box center [799, 118] width 1455 height 92
copy span "Booking No. 487214"
click at [1445, 176] on button "Actions" at bounding box center [1472, 185] width 78 height 30
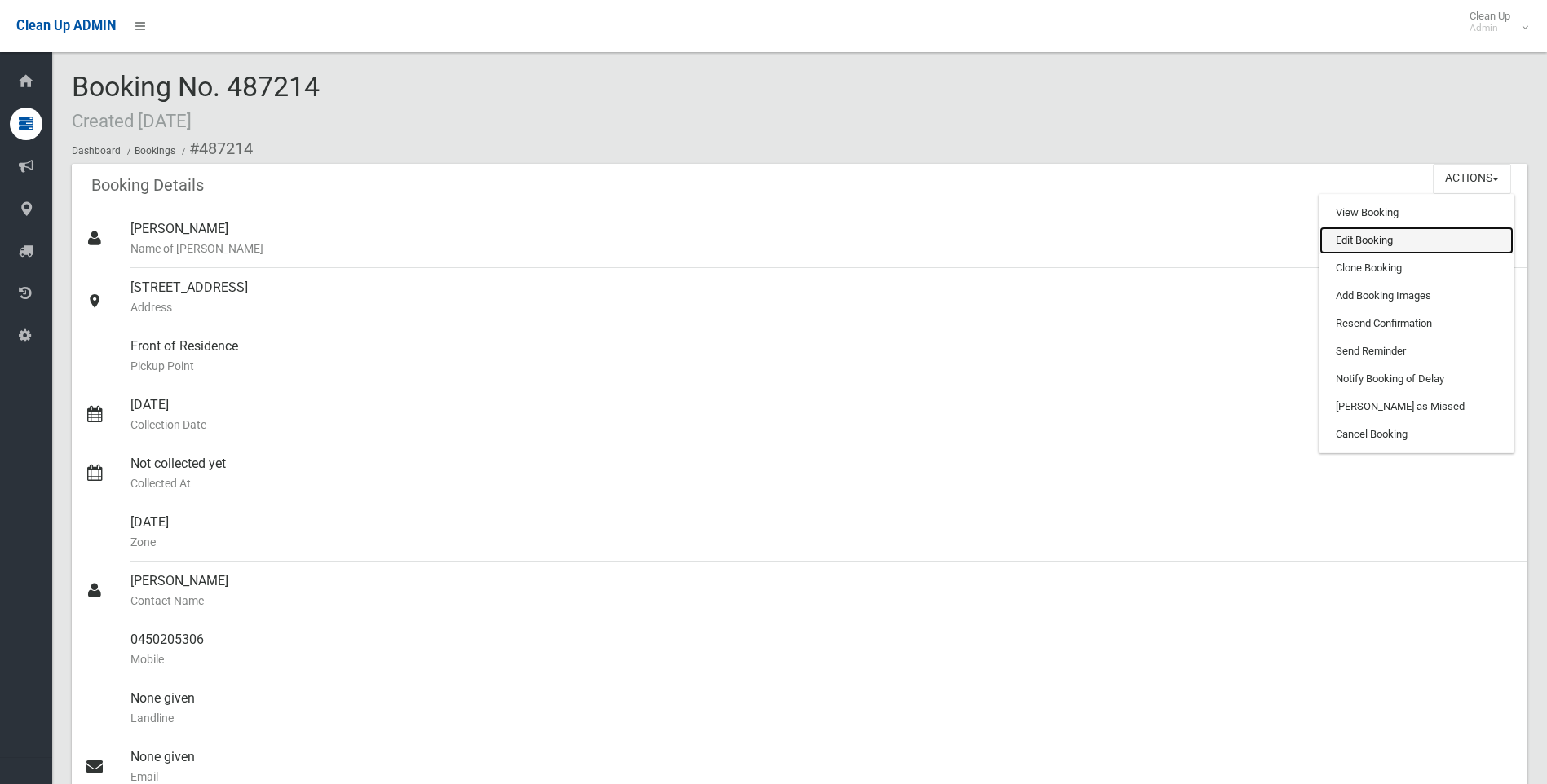
click at [1352, 236] on link "Edit Booking" at bounding box center [1416, 241] width 194 height 28
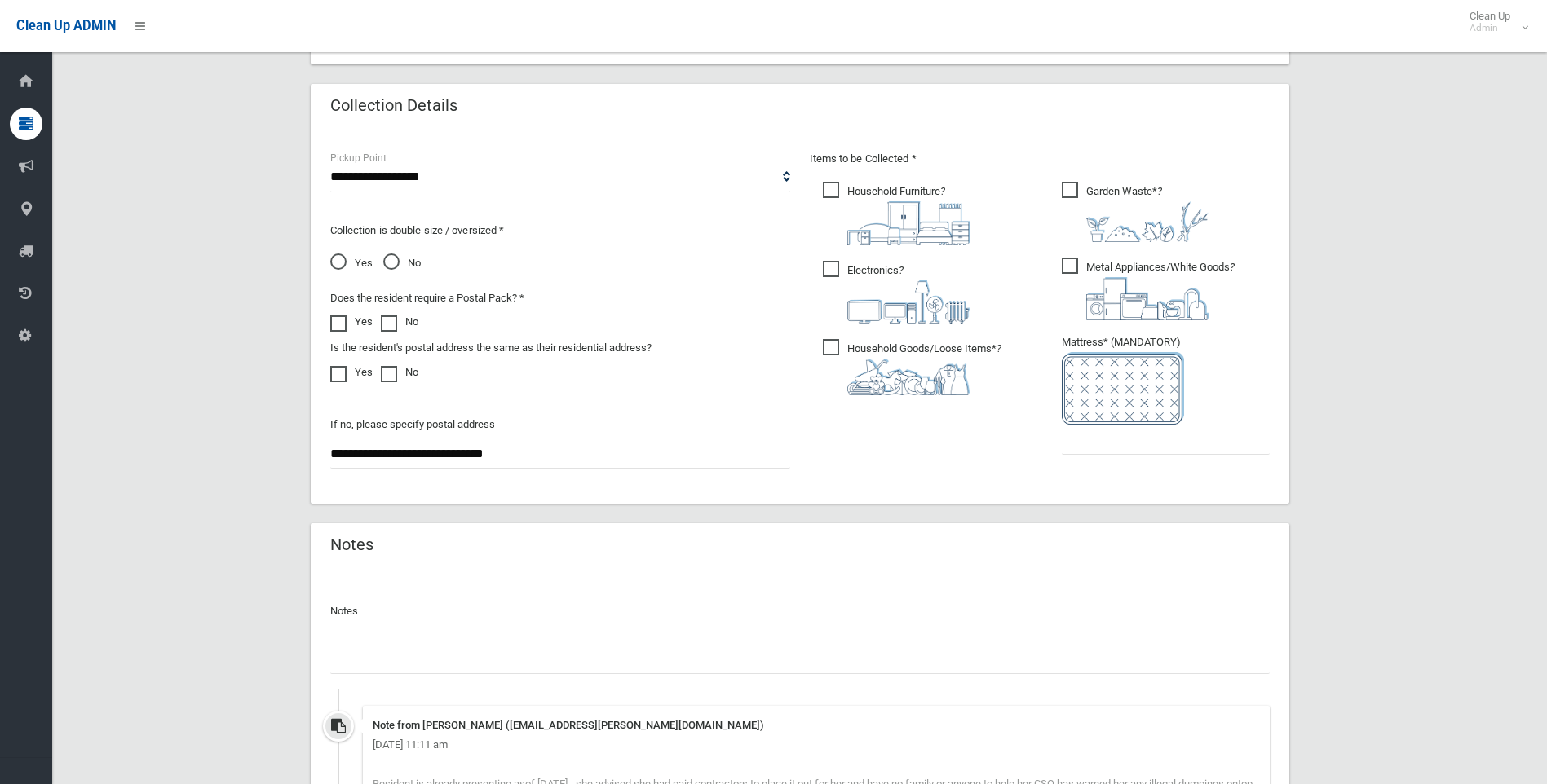
scroll to position [815, 0]
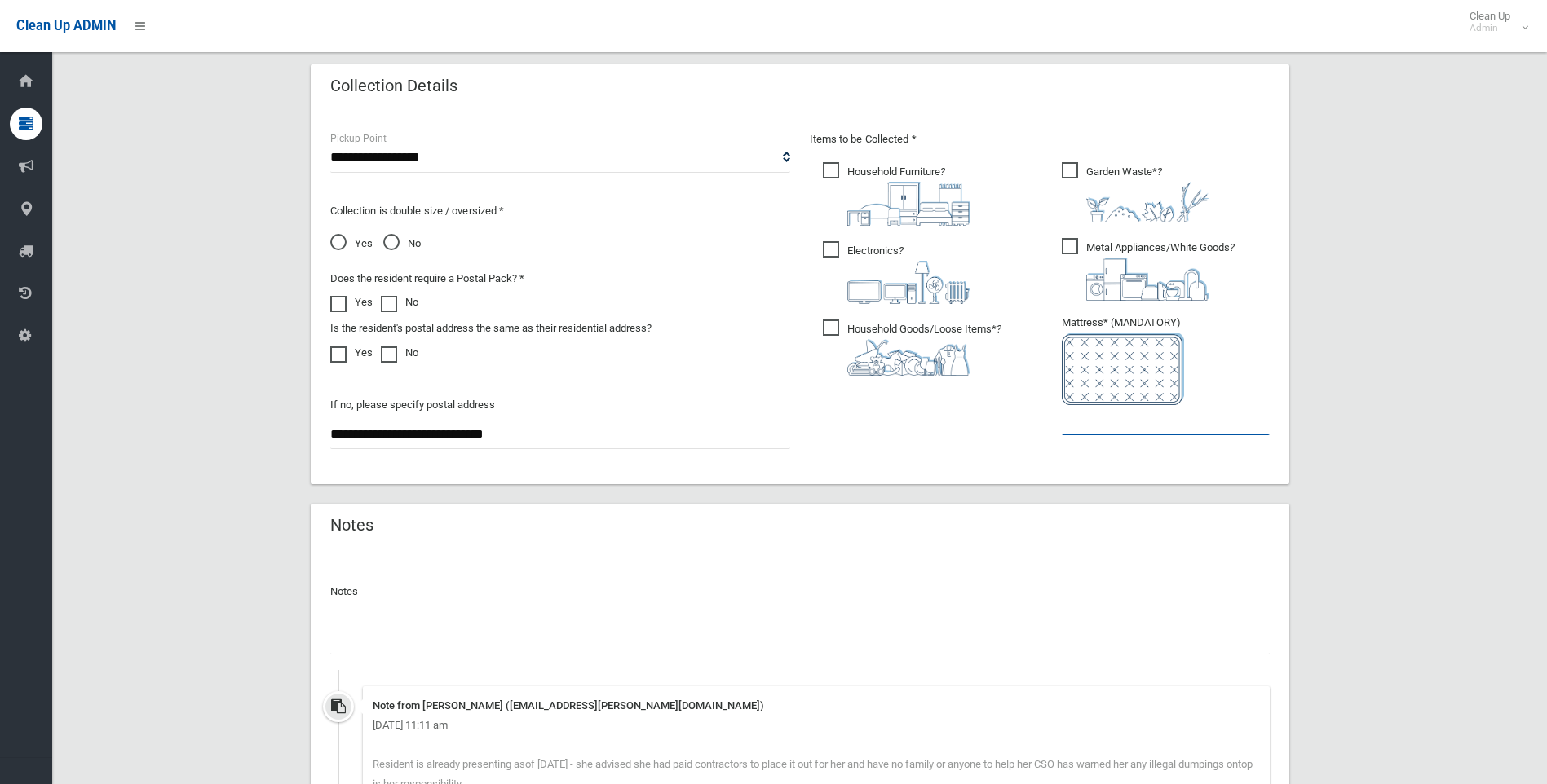
click at [1076, 420] on input "text" at bounding box center [1166, 420] width 208 height 30
type input "*"
click at [455, 633] on input "text" at bounding box center [800, 639] width 939 height 30
paste input "**********"
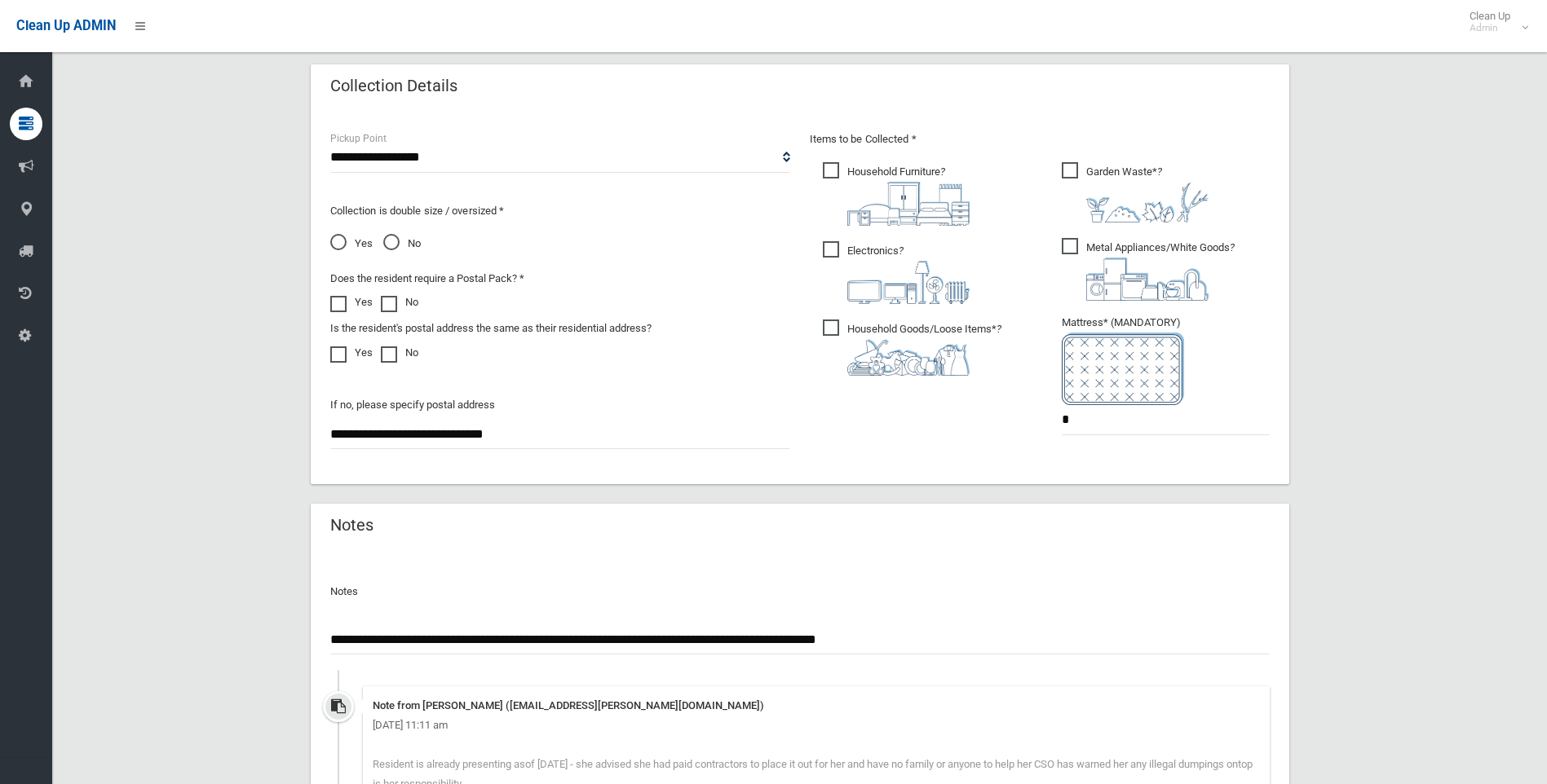
click at [921, 631] on input "**********" at bounding box center [800, 639] width 939 height 30
click at [1145, 646] on input "**********" at bounding box center [800, 639] width 939 height 30
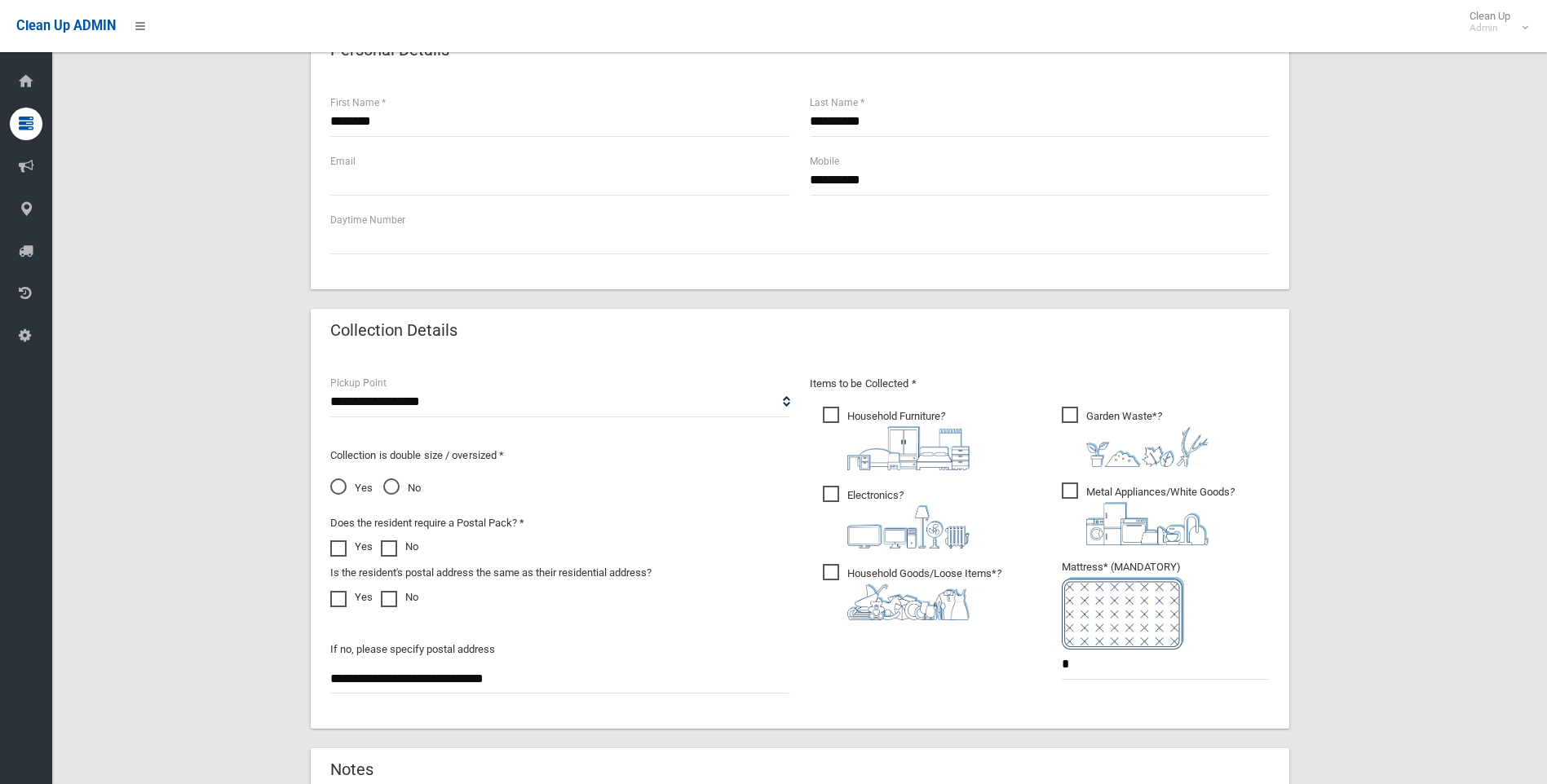
scroll to position [990, 0]
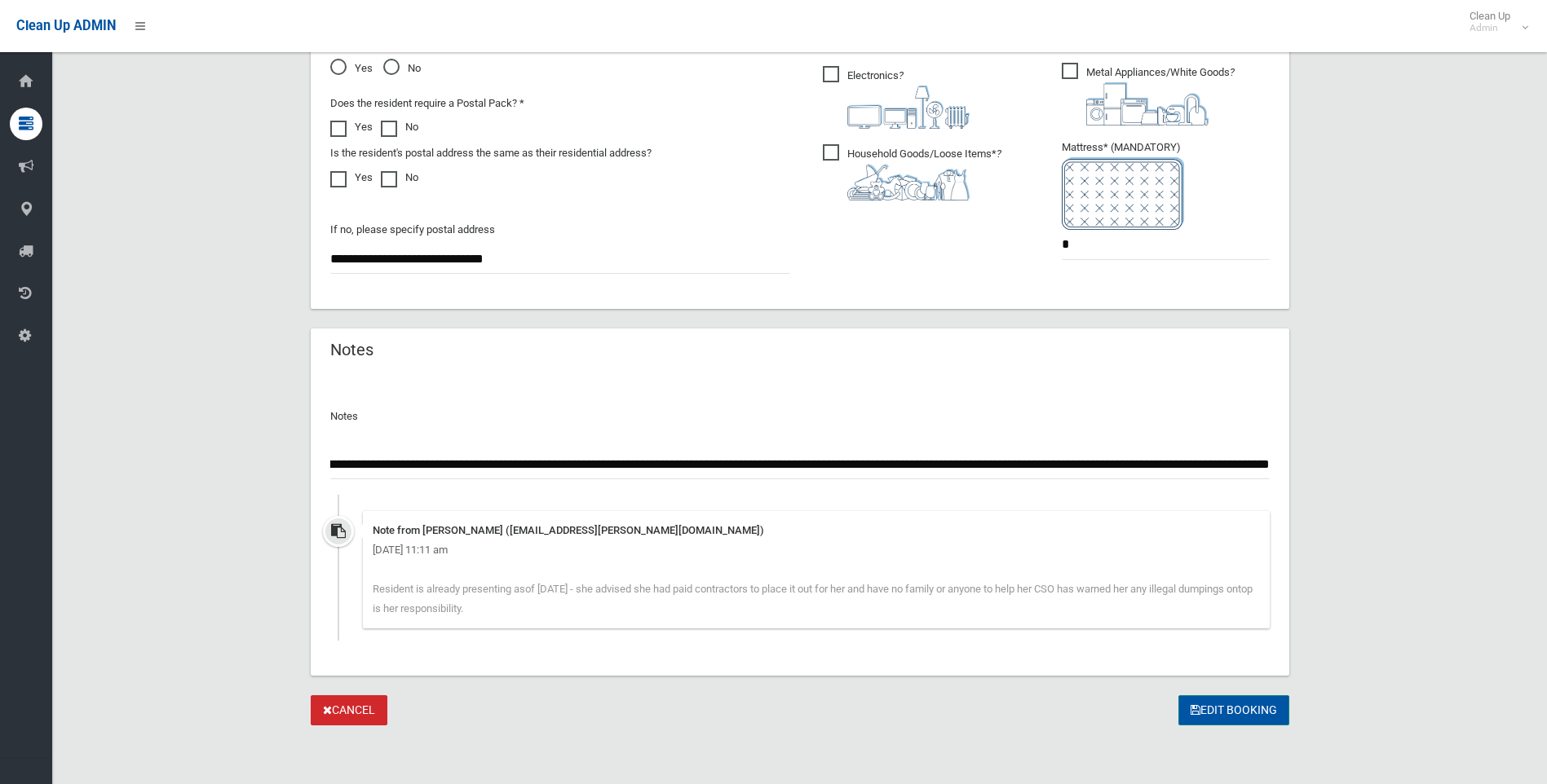
type input "**********"
click at [1251, 712] on button "Edit Booking" at bounding box center [1233, 709] width 111 height 30
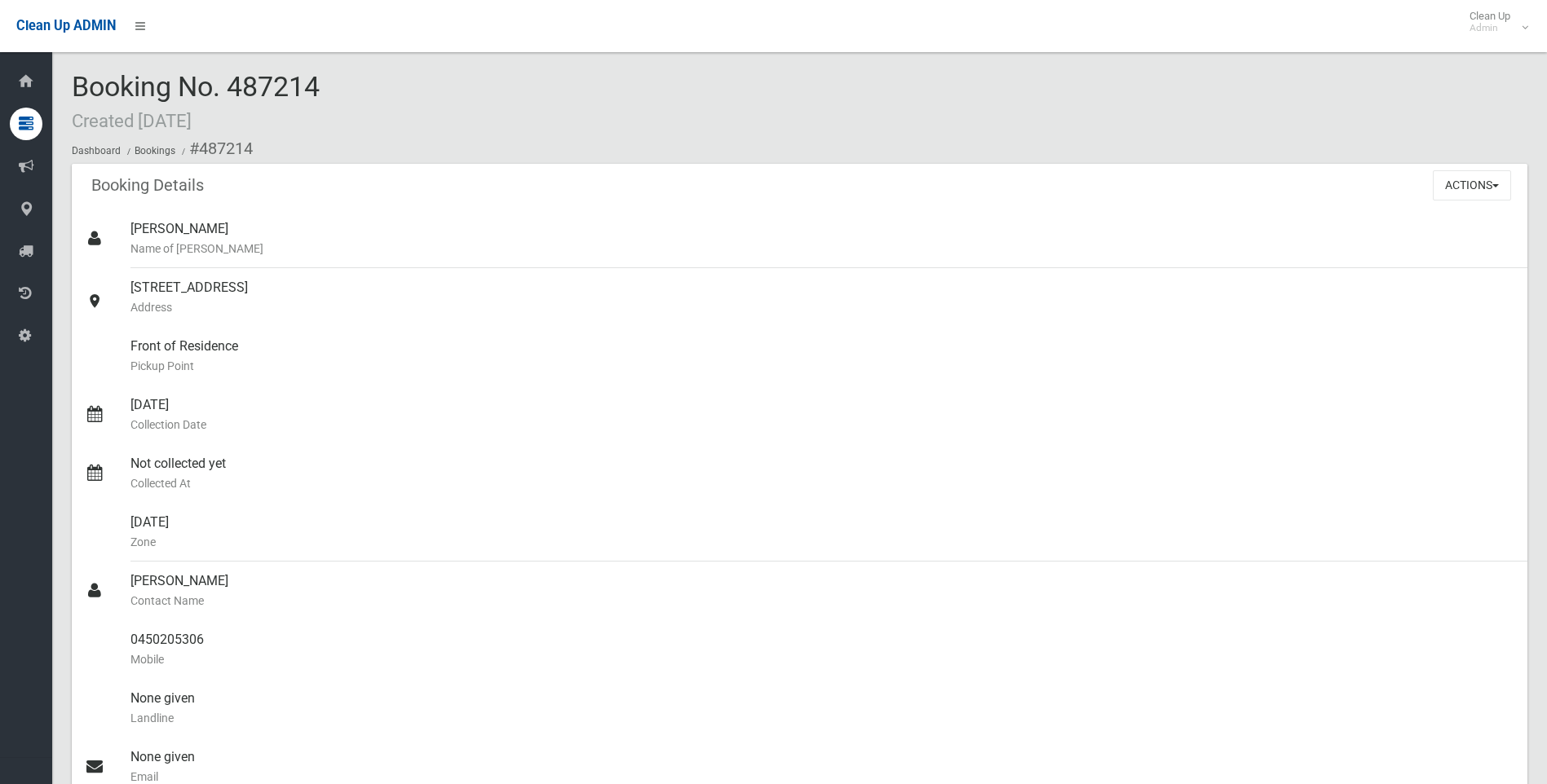
click at [342, 109] on div "Booking No. 487214 Created [DATE] Dashboard Bookings #487214" at bounding box center [799, 118] width 1455 height 92
drag, startPoint x: 283, startPoint y: 88, endPoint x: 74, endPoint y: 90, distance: 209.0
click at [74, 89] on div "Booking No. 487214 Created [DATE] Dashboard Bookings #487214" at bounding box center [799, 118] width 1455 height 92
copy span "Booking No. 487214"
drag, startPoint x: 367, startPoint y: 283, endPoint x: 127, endPoint y: 285, distance: 240.0
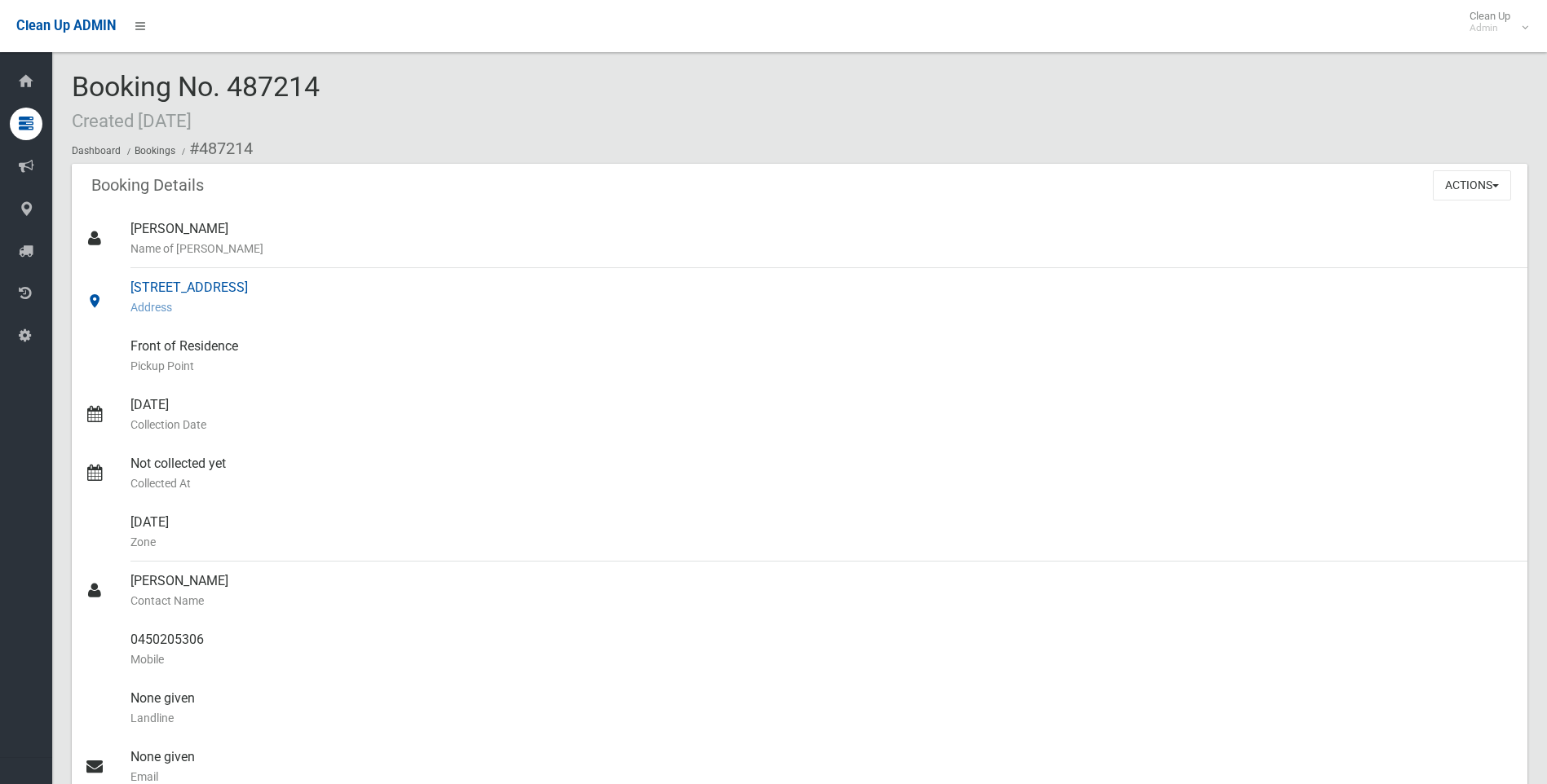
click at [127, 285] on link "[STREET_ADDRESS] Address" at bounding box center [799, 298] width 1455 height 59
drag, startPoint x: 127, startPoint y: 285, endPoint x: 144, endPoint y: 285, distance: 17.0
copy link "[STREET_ADDRESS]"
